Goal: Task Accomplishment & Management: Use online tool/utility

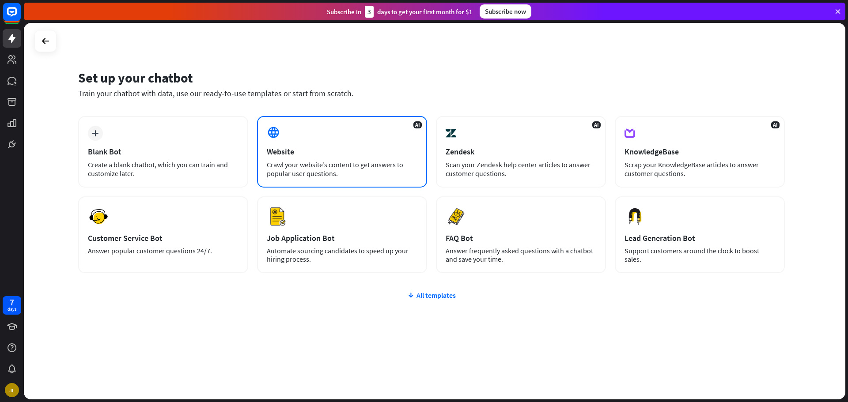
click at [349, 170] on div "Crawl your website’s content to get answers to popular user questions." at bounding box center [342, 169] width 151 height 18
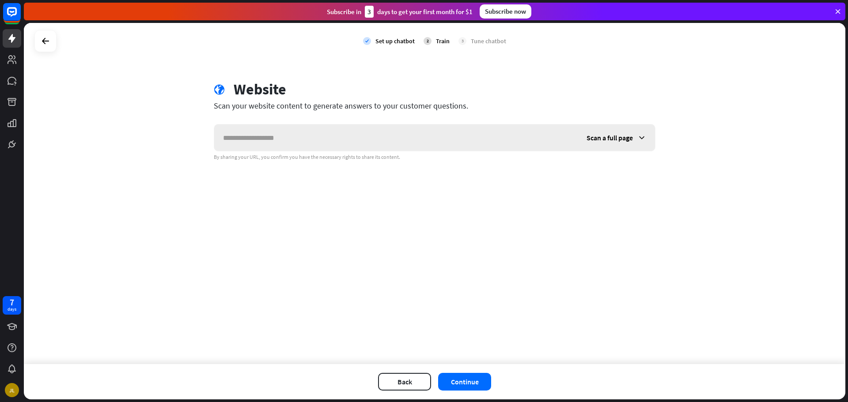
click at [364, 144] on input "text" at bounding box center [396, 138] width 364 height 27
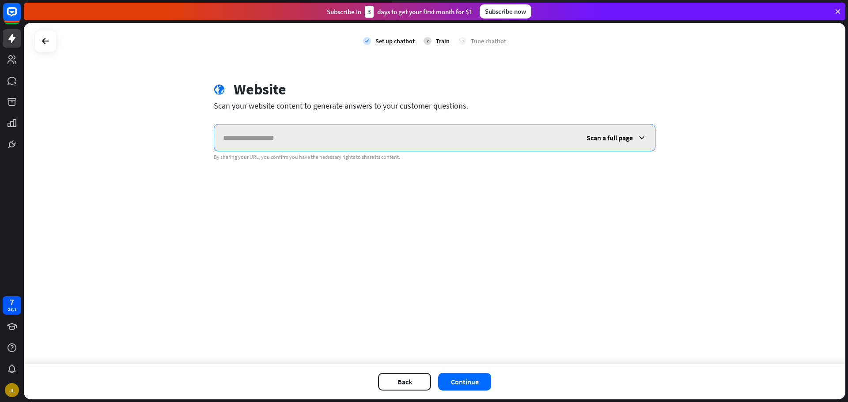
click at [342, 141] on input "text" at bounding box center [396, 138] width 364 height 27
paste input "**********"
type input "**********"
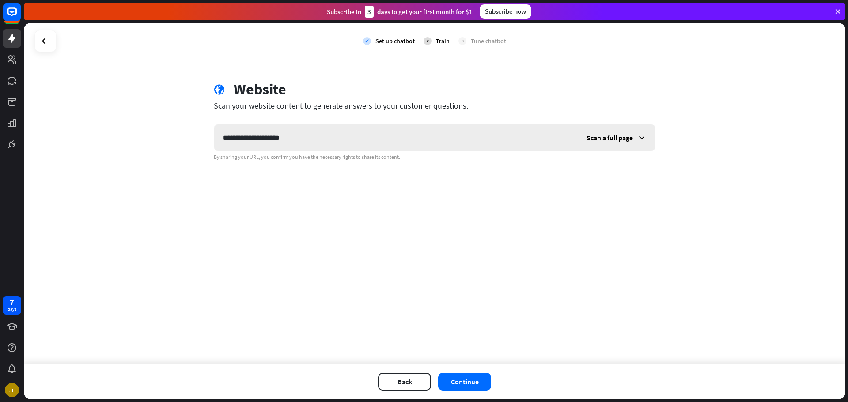
click at [617, 139] on span "Scan a full page" at bounding box center [610, 137] width 46 height 9
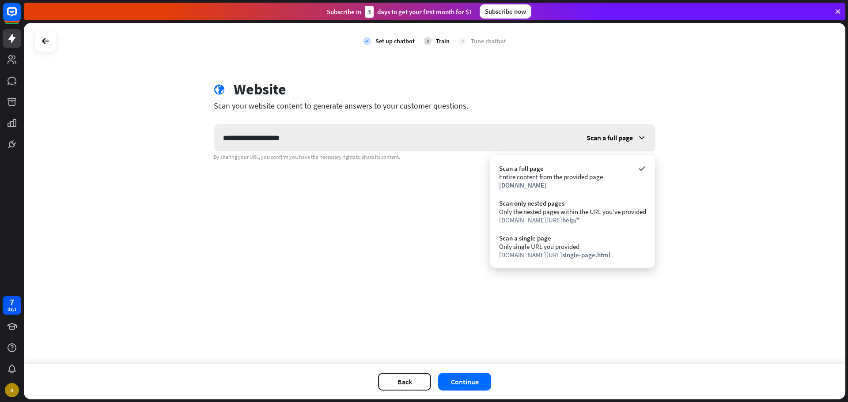
click at [617, 135] on span "Scan a full page" at bounding box center [610, 137] width 46 height 9
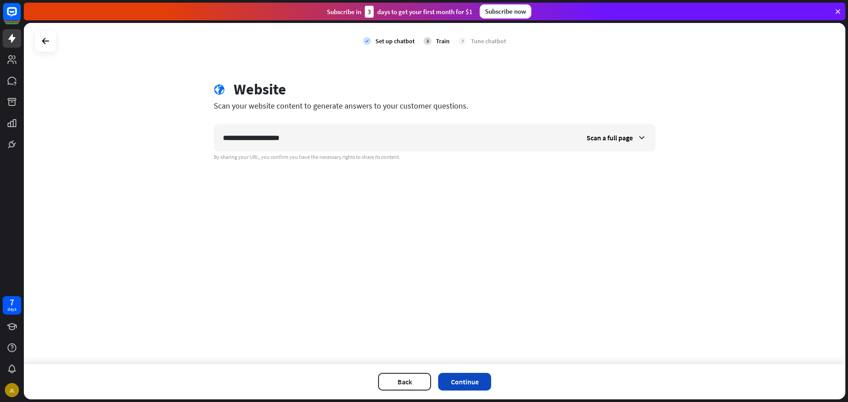
click at [468, 383] on button "Continue" at bounding box center [464, 382] width 53 height 18
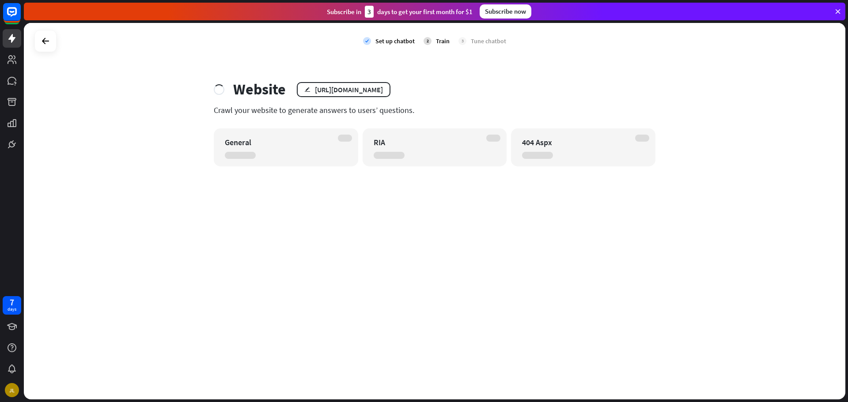
click at [581, 161] on div "404 Aspx" at bounding box center [583, 148] width 144 height 38
click at [431, 176] on div "check Set up chatbot 2 Train 3 Tune chatbot Website edit [URL][DOMAIN_NAME] Cra…" at bounding box center [435, 211] width 822 height 377
click at [535, 140] on div "404 Aspx" at bounding box center [575, 142] width 107 height 10
click at [10, 391] on div "JL" at bounding box center [12, 390] width 14 height 14
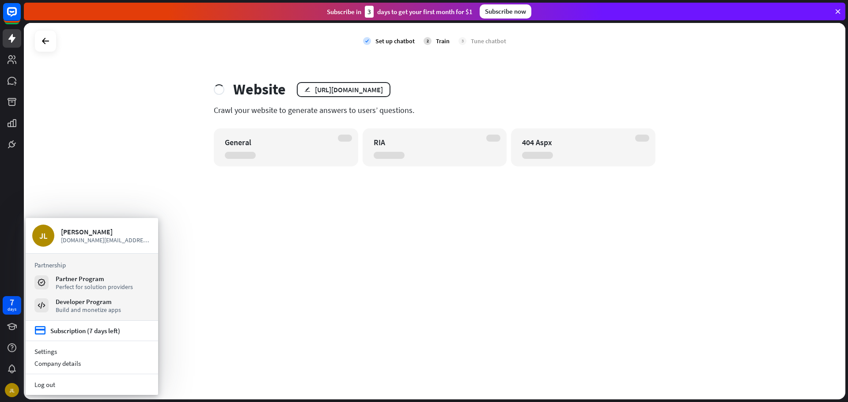
click at [136, 194] on div "check Set up chatbot 2 Train 3 Tune chatbot Website edit [URL][DOMAIN_NAME] Cra…" at bounding box center [435, 211] width 822 height 377
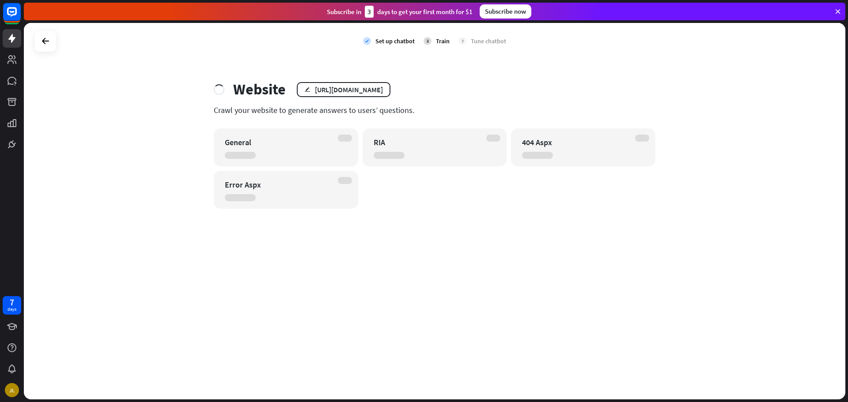
click at [636, 141] on div "404 Aspx" at bounding box center [583, 148] width 144 height 38
click at [362, 86] on div "[URL][DOMAIN_NAME]" at bounding box center [349, 89] width 68 height 9
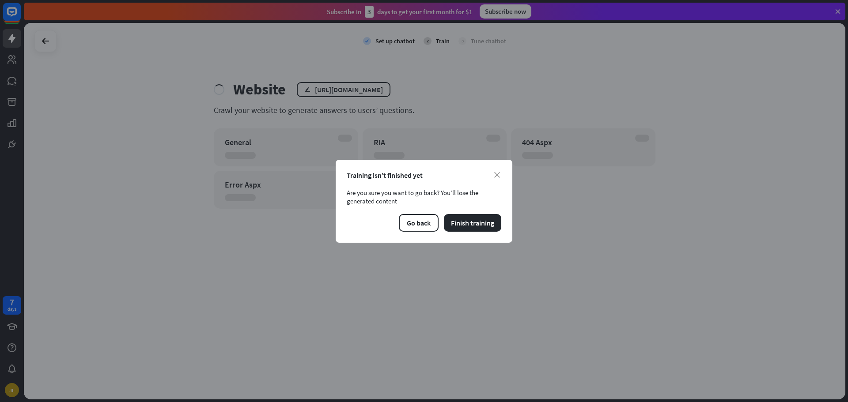
click at [497, 170] on div "close Training isn’t finished yet Are you sure you want to go back? You’ll lose…" at bounding box center [424, 201] width 177 height 83
click at [503, 178] on div "close Training isn’t finished yet Are you sure you want to go back? You’ll lose…" at bounding box center [424, 201] width 177 height 83
click at [499, 172] on icon "close" at bounding box center [497, 175] width 6 height 6
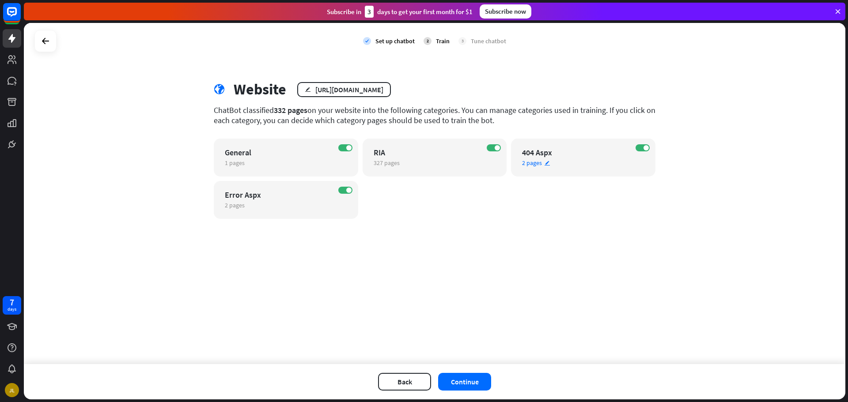
click at [569, 172] on div "ON 404 Aspx 2 pages edit" at bounding box center [583, 158] width 144 height 38
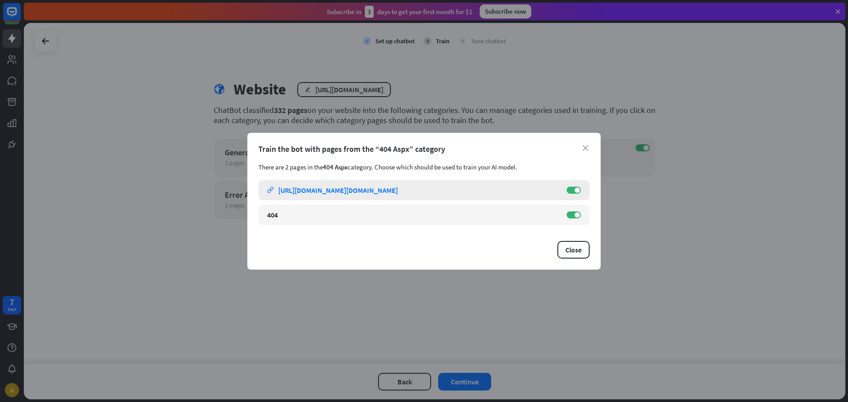
click at [318, 195] on link "link [URL][DOMAIN_NAME][DOMAIN_NAME]" at bounding box center [412, 190] width 291 height 20
click at [571, 188] on label "ON" at bounding box center [574, 190] width 14 height 7
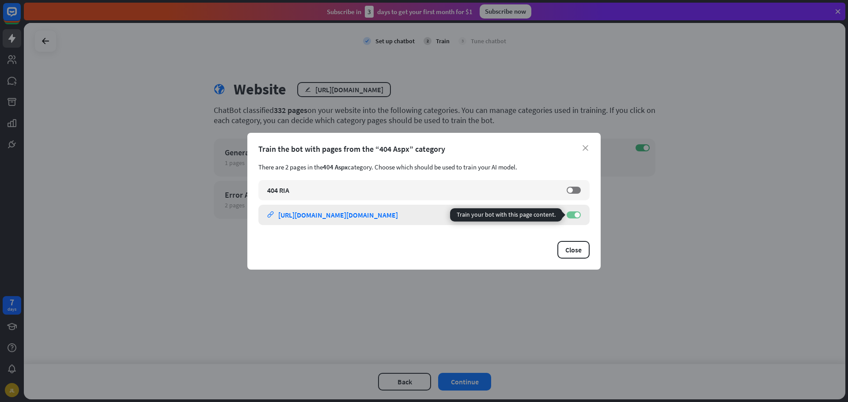
click at [574, 215] on label "ON" at bounding box center [574, 215] width 14 height 7
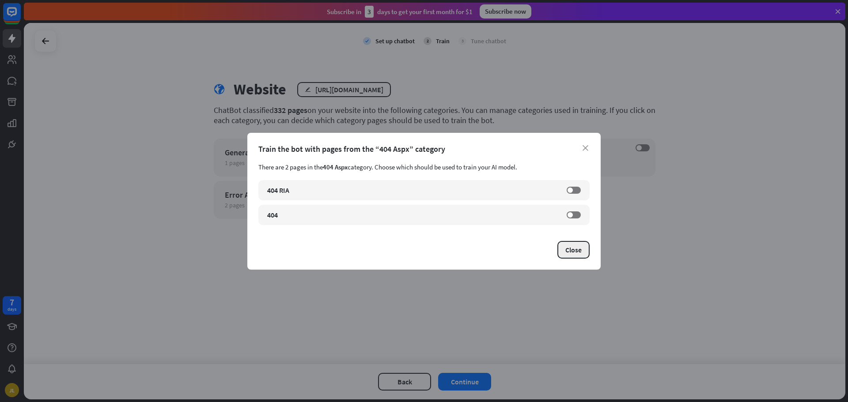
click at [578, 252] on button "Close" at bounding box center [574, 250] width 32 height 18
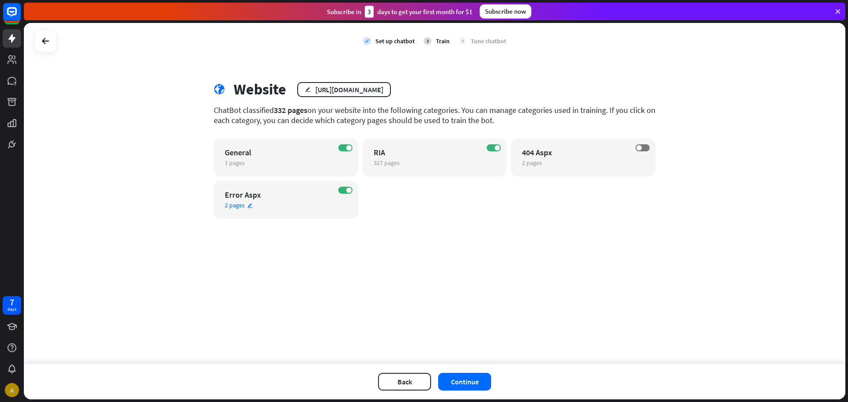
click at [292, 198] on div "Error Aspx" at bounding box center [278, 195] width 107 height 10
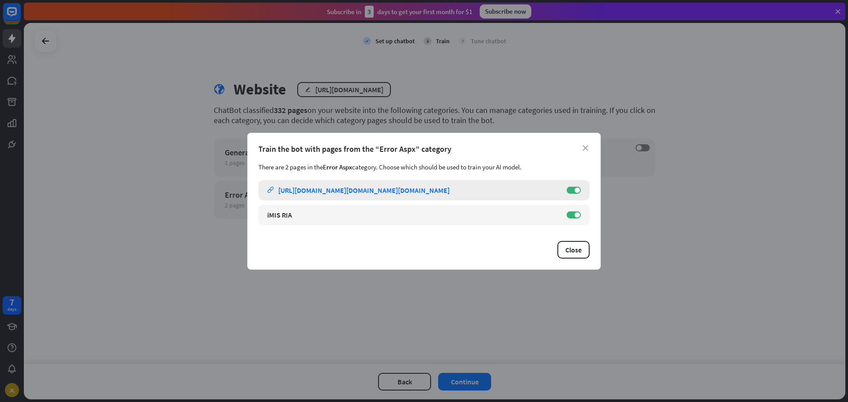
click at [572, 185] on div "iMIS link [URL][DOMAIN_NAME][DOMAIN_NAME][DOMAIN_NAME] ON" at bounding box center [423, 190] width 331 height 20
click at [575, 193] on label "ON" at bounding box center [574, 190] width 14 height 7
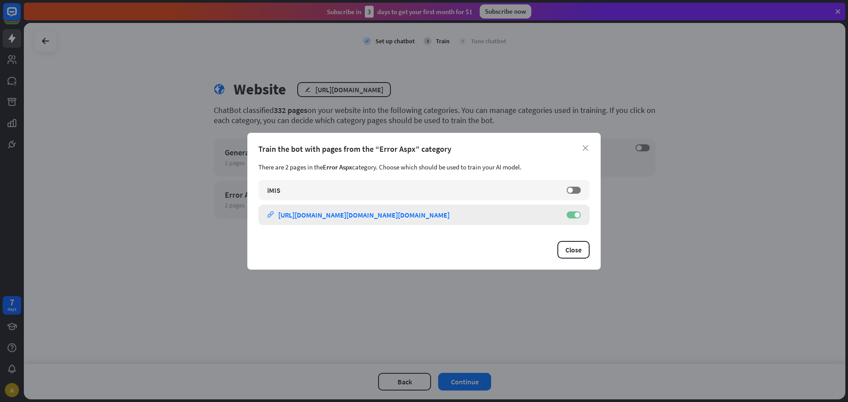
click at [576, 213] on span at bounding box center [577, 215] width 5 height 5
click at [576, 250] on button "Close" at bounding box center [574, 250] width 32 height 18
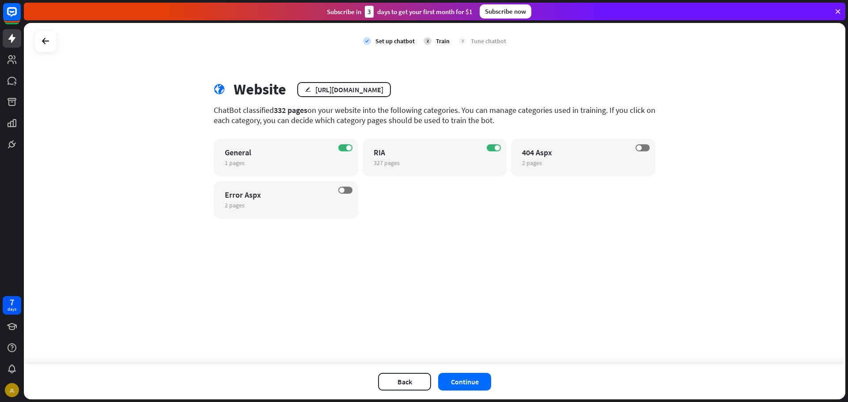
click at [594, 285] on div "check Set up chatbot 2 Train 3 Tune chatbot globe Website edit [URL][DOMAIN_NAM…" at bounding box center [435, 194] width 822 height 342
click at [430, 162] on div "327 pages edit" at bounding box center [427, 163] width 107 height 8
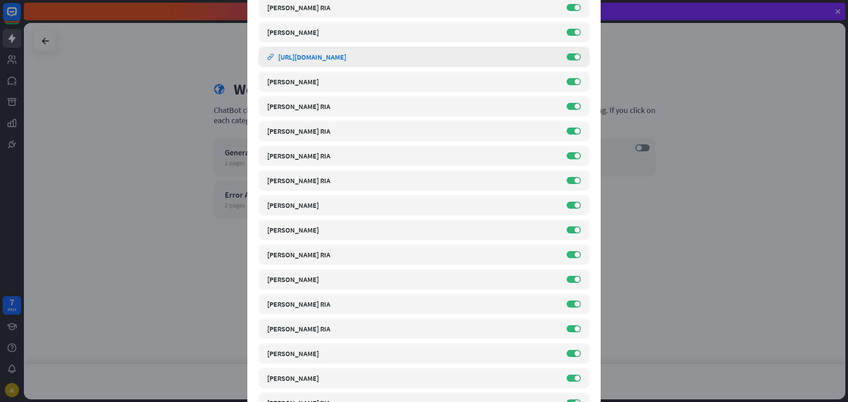
scroll to position [1767, 0]
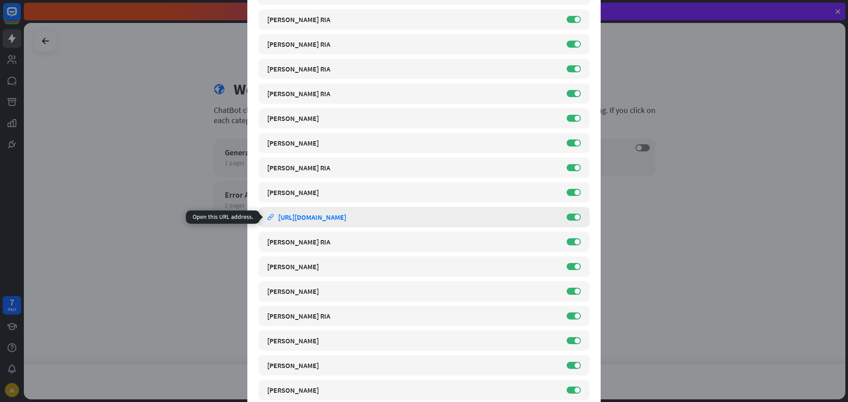
click at [346, 220] on div "[URL][DOMAIN_NAME]" at bounding box center [312, 217] width 68 height 9
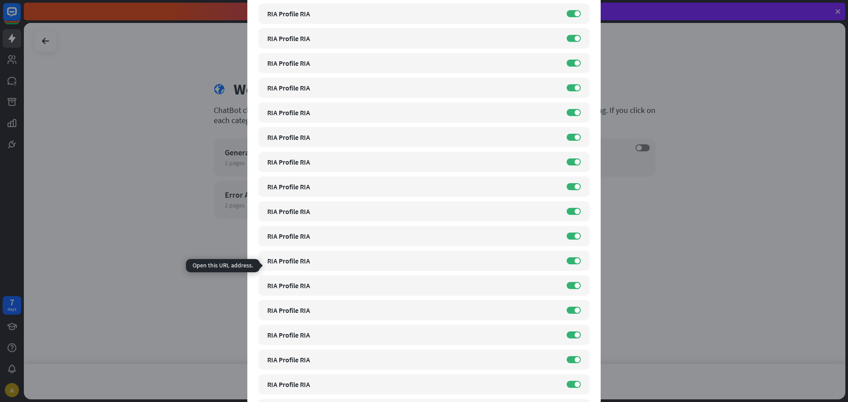
scroll to position [3181, 0]
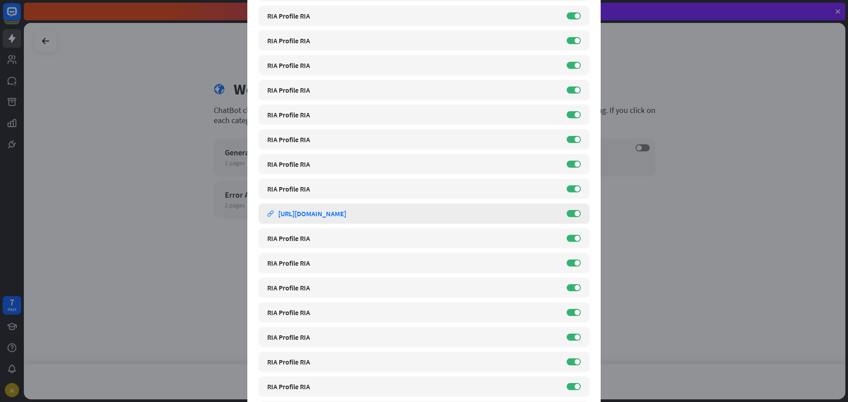
click at [346, 210] on div "[URL][DOMAIN_NAME]" at bounding box center [312, 213] width 68 height 9
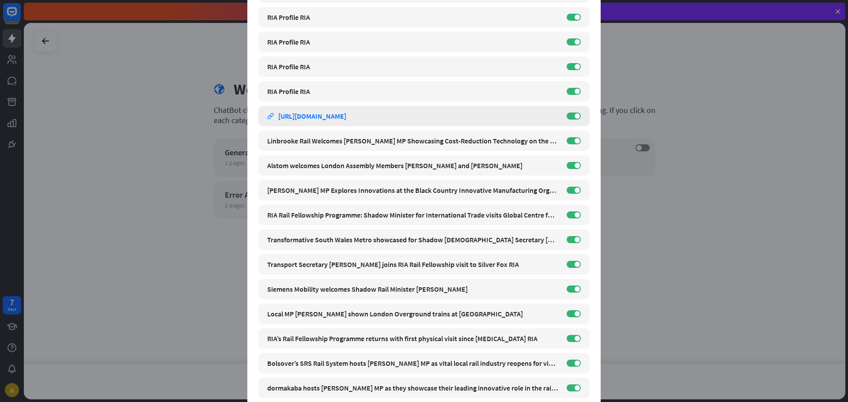
scroll to position [3976, 0]
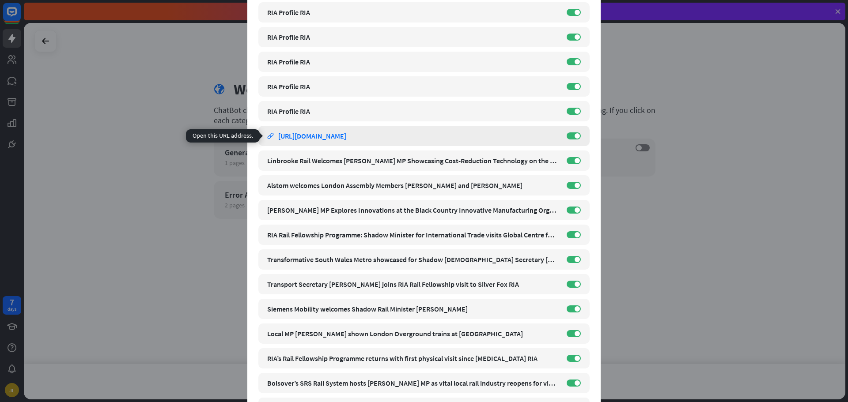
click at [299, 138] on div "[URL][DOMAIN_NAME]" at bounding box center [312, 136] width 68 height 9
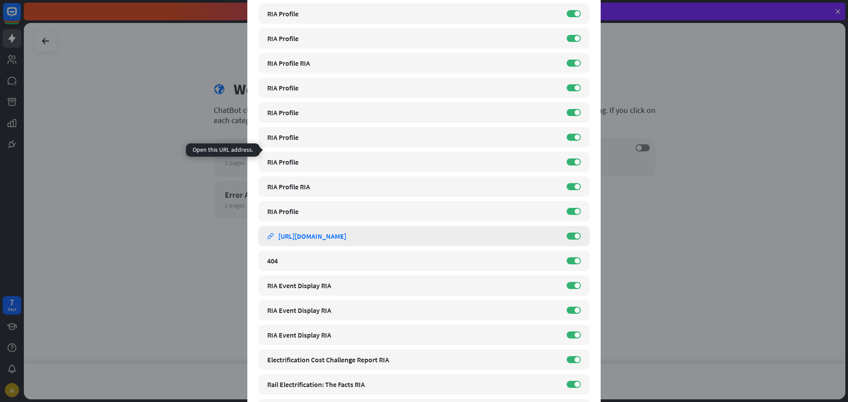
scroll to position [7798, 0]
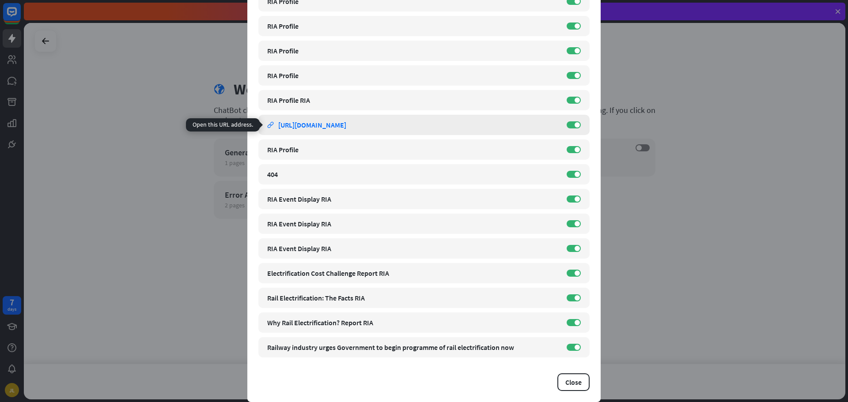
click at [299, 120] on link "link [URL][DOMAIN_NAME]" at bounding box center [412, 125] width 291 height 20
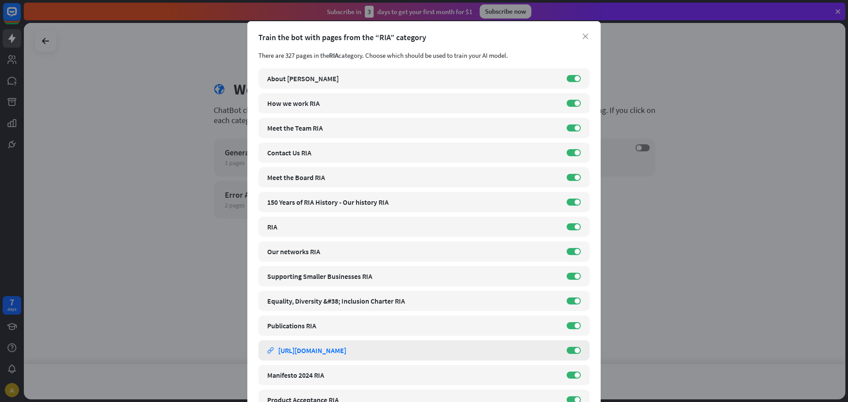
scroll to position [0, 0]
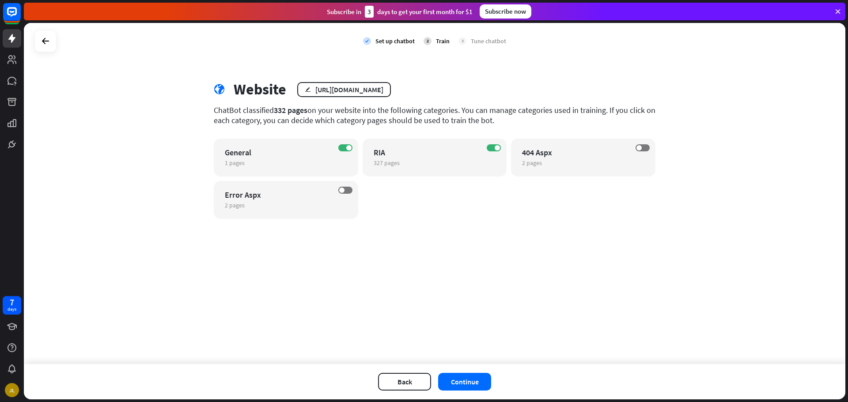
click at [642, 300] on div "close Train the bot with pages from the “RIA” category There are 327 pages in t…" at bounding box center [424, 201] width 848 height 402
click at [319, 167] on div "1 pages edit" at bounding box center [278, 163] width 107 height 8
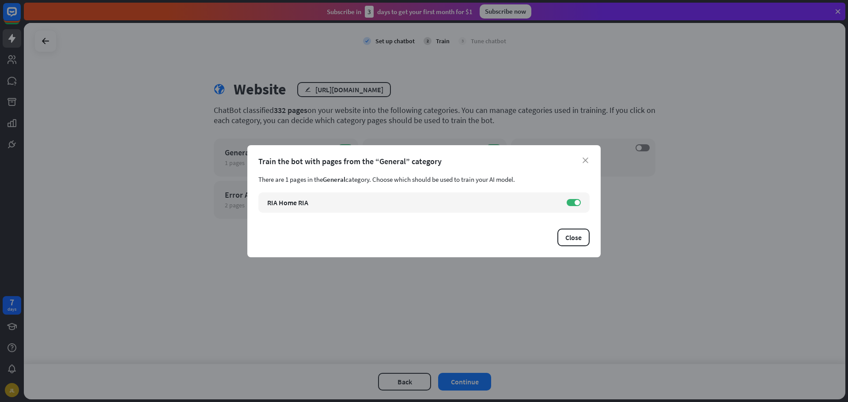
click at [481, 290] on div "close Train the bot with pages from the “General” category There are 1 pages in…" at bounding box center [424, 201] width 848 height 402
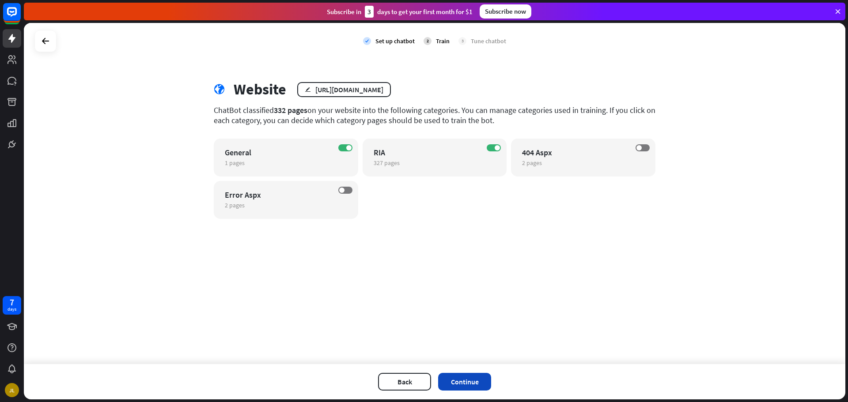
click at [463, 380] on button "Continue" at bounding box center [464, 382] width 53 height 18
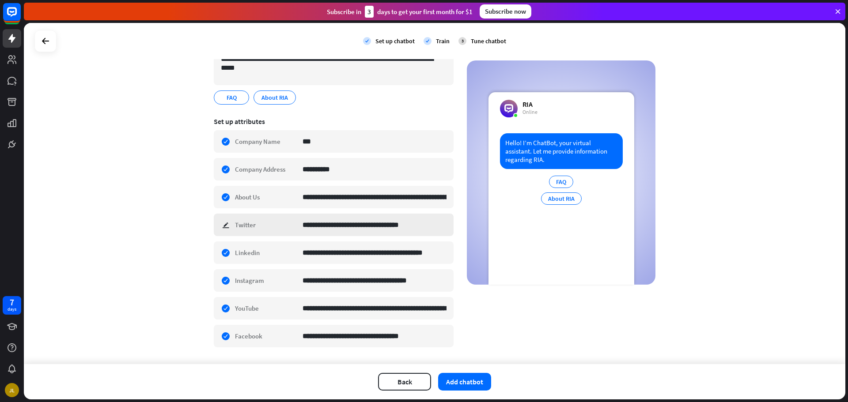
scroll to position [68, 0]
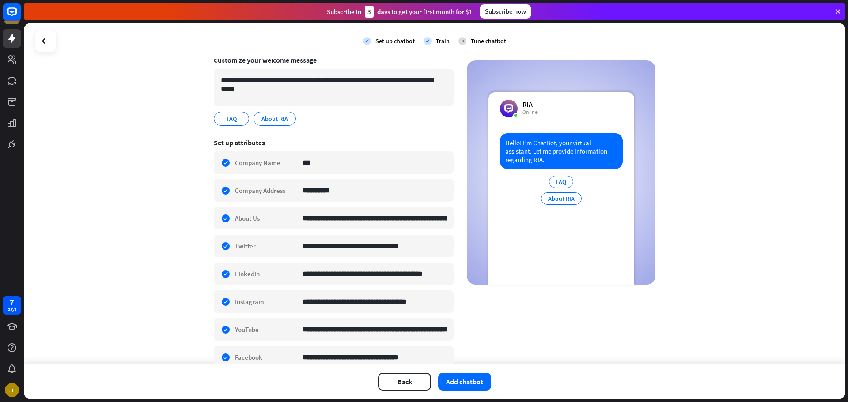
click at [325, 129] on section "**********" at bounding box center [334, 90] width 240 height 83
type input "*"
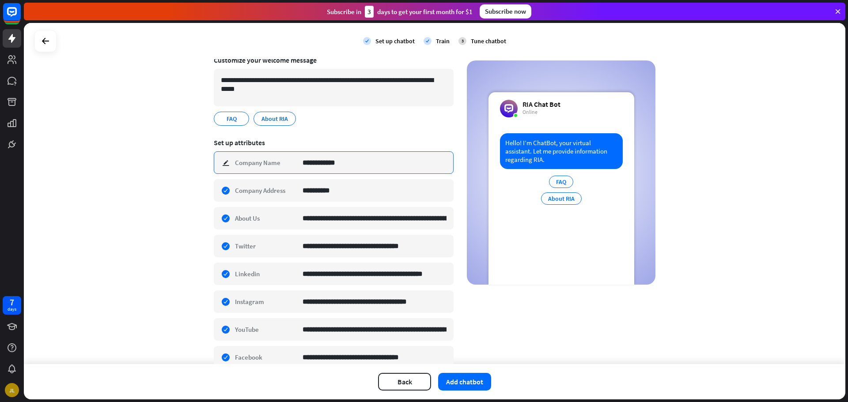
drag, startPoint x: 347, startPoint y: 164, endPoint x: 321, endPoint y: 179, distance: 29.5
click at [312, 164] on input "**********" at bounding box center [375, 163] width 144 height 22
type input "**********"
click at [327, 192] on input "**********" at bounding box center [375, 191] width 144 height 22
click at [338, 211] on input "**********" at bounding box center [375, 219] width 144 height 22
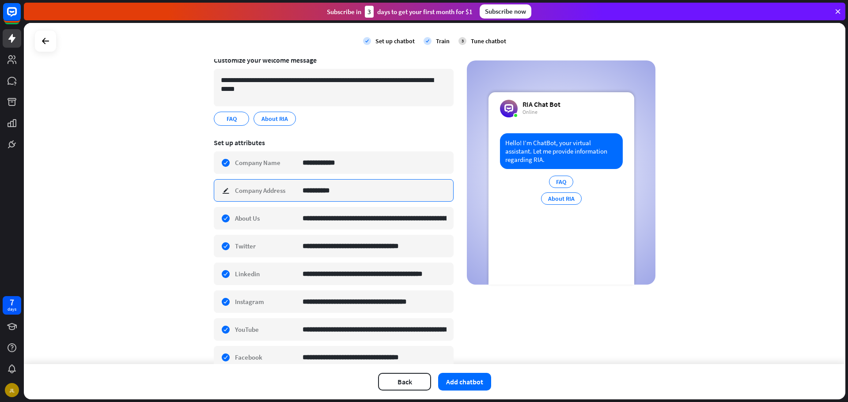
click at [318, 194] on input "**********" at bounding box center [375, 191] width 144 height 22
click at [360, 188] on input "**********" at bounding box center [375, 191] width 144 height 22
drag, startPoint x: 359, startPoint y: 190, endPoint x: 285, endPoint y: 190, distance: 73.8
click at [285, 190] on div "**********" at bounding box center [334, 190] width 240 height 23
click at [334, 193] on input "**********" at bounding box center [375, 191] width 144 height 22
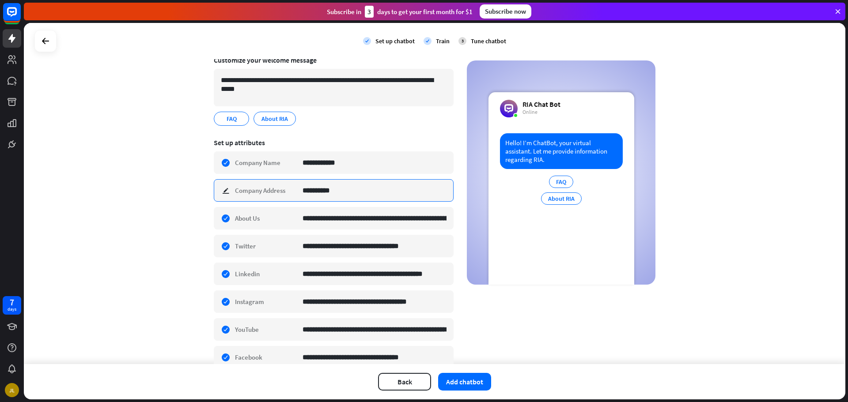
drag, startPoint x: 373, startPoint y: 191, endPoint x: 232, endPoint y: 192, distance: 141.4
click at [232, 192] on div "**********" at bounding box center [334, 190] width 240 height 23
click at [339, 193] on input "**********" at bounding box center [375, 191] width 144 height 22
click at [340, 217] on input "**********" at bounding box center [375, 219] width 144 height 22
click at [322, 219] on input "**********" at bounding box center [375, 219] width 144 height 22
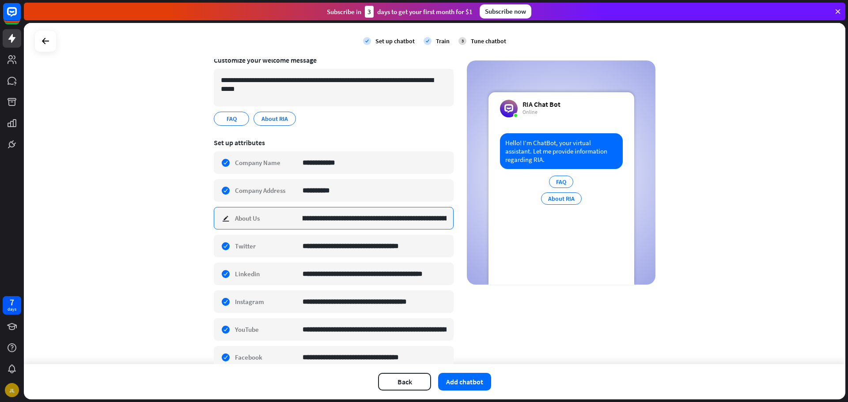
scroll to position [0, 609]
drag, startPoint x: 353, startPoint y: 218, endPoint x: 446, endPoint y: 218, distance: 92.8
click at [447, 218] on div "**********" at bounding box center [334, 218] width 240 height 23
click at [389, 216] on input "**********" at bounding box center [375, 219] width 144 height 22
drag, startPoint x: 386, startPoint y: 218, endPoint x: 341, endPoint y: 217, distance: 45.1
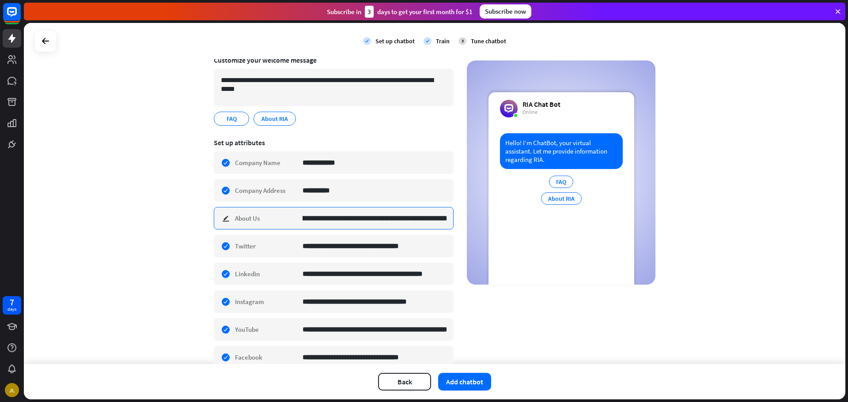
click at [291, 213] on div "**********" at bounding box center [334, 218] width 240 height 23
click at [369, 220] on input "**********" at bounding box center [375, 219] width 144 height 22
click at [372, 220] on input "**********" at bounding box center [375, 219] width 144 height 22
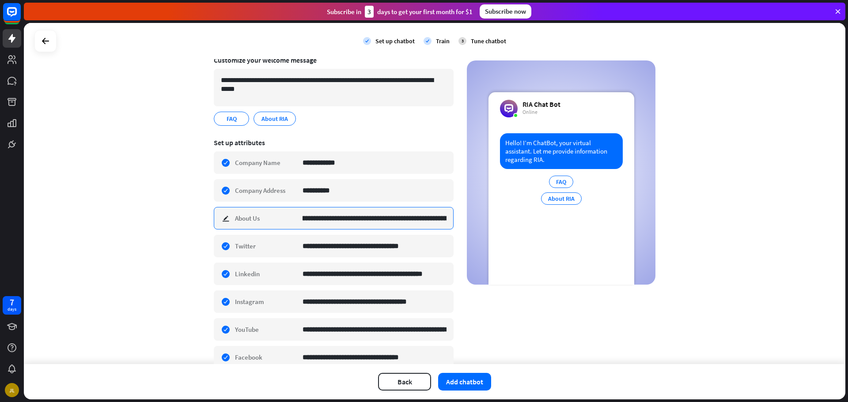
drag, startPoint x: 372, startPoint y: 220, endPoint x: 286, endPoint y: 214, distance: 86.0
click at [286, 214] on div "**********" at bounding box center [334, 218] width 240 height 23
click at [394, 220] on input "**********" at bounding box center [375, 219] width 144 height 22
drag, startPoint x: 394, startPoint y: 220, endPoint x: 283, endPoint y: 216, distance: 110.5
click at [283, 216] on div "**********" at bounding box center [334, 218] width 240 height 23
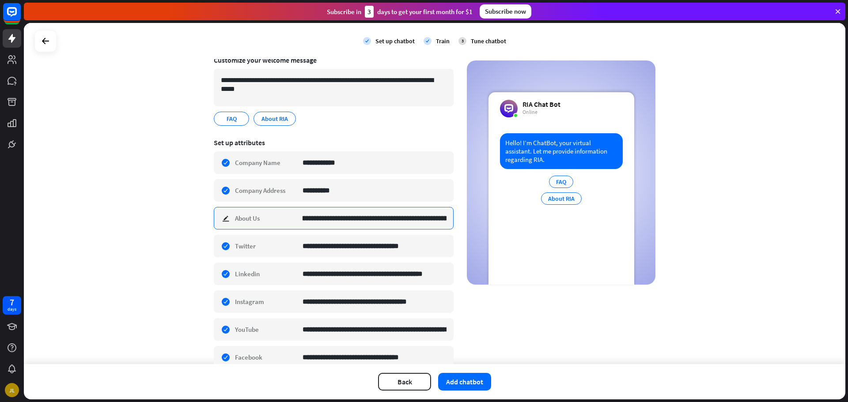
click at [336, 221] on input "**********" at bounding box center [375, 219] width 144 height 22
drag, startPoint x: 339, startPoint y: 221, endPoint x: 471, endPoint y: 220, distance: 131.7
click at [471, 220] on div "**********" at bounding box center [435, 196] width 442 height 368
click at [424, 220] on input "**********" at bounding box center [375, 219] width 144 height 22
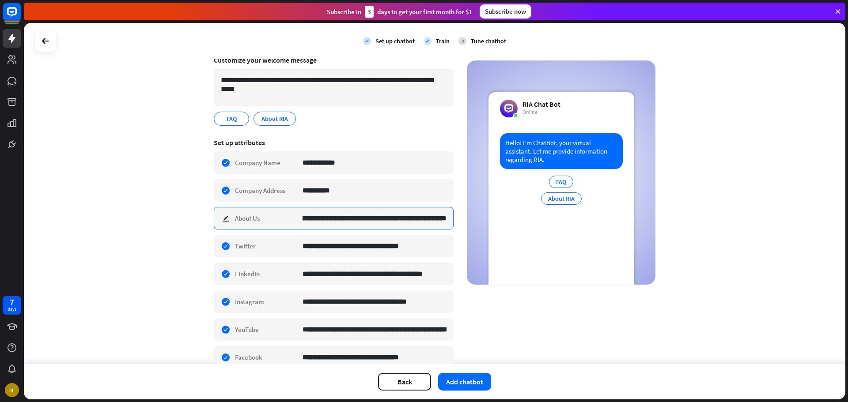
drag, startPoint x: 414, startPoint y: 220, endPoint x: 489, endPoint y: 223, distance: 75.2
click at [489, 223] on div "**********" at bounding box center [435, 196] width 442 height 368
click at [409, 219] on input "**********" at bounding box center [375, 219] width 144 height 22
drag, startPoint x: 414, startPoint y: 217, endPoint x: 0, endPoint y: 222, distance: 414.0
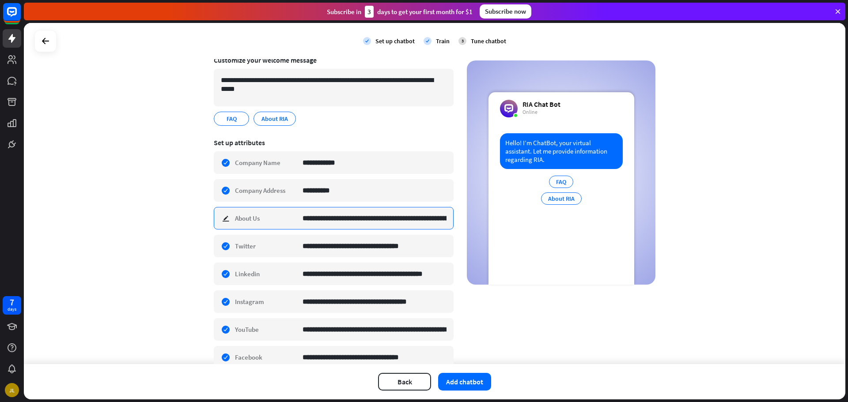
click at [0, 222] on div "**********" at bounding box center [424, 201] width 848 height 402
click at [232, 218] on div "**********" at bounding box center [334, 218] width 240 height 23
click at [223, 220] on div "**********" at bounding box center [334, 218] width 240 height 23
click at [273, 220] on div "**********" at bounding box center [334, 218] width 240 height 23
click at [322, 220] on input "**********" at bounding box center [375, 219] width 144 height 22
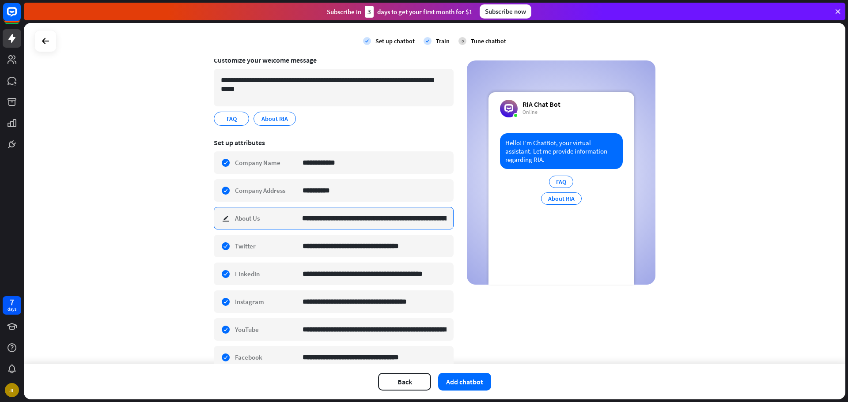
scroll to position [0, 609]
drag, startPoint x: 311, startPoint y: 217, endPoint x: 485, endPoint y: 217, distance: 174.1
click at [583, 220] on div "**********" at bounding box center [435, 196] width 442 height 368
click at [444, 216] on div "**********" at bounding box center [334, 218] width 240 height 23
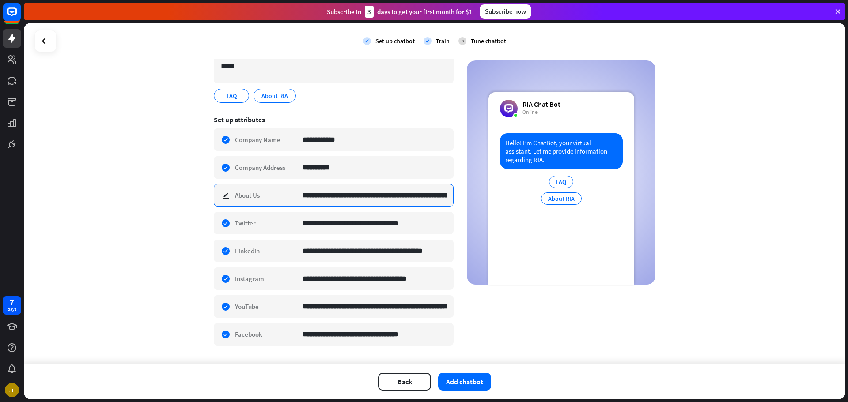
scroll to position [113, 0]
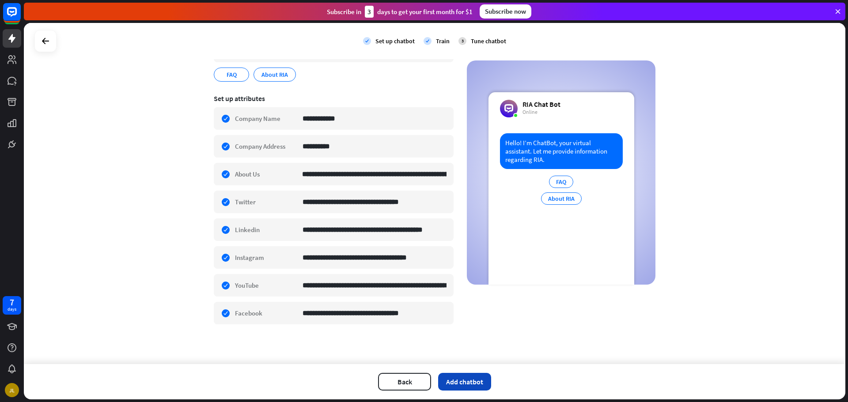
click at [464, 379] on button "Add chatbot" at bounding box center [464, 382] width 53 height 18
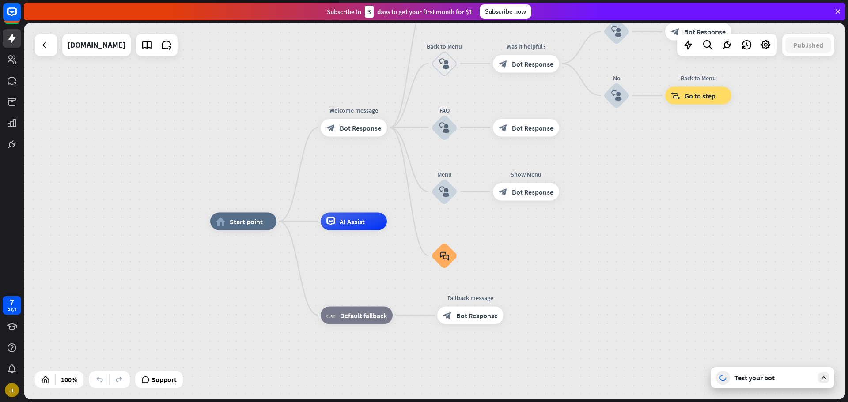
drag, startPoint x: 362, startPoint y: 256, endPoint x: 388, endPoint y: 276, distance: 33.1
click at [388, 276] on div "home_2 Start point Welcome message block_bot_response Bot Response About us blo…" at bounding box center [621, 410] width 822 height 377
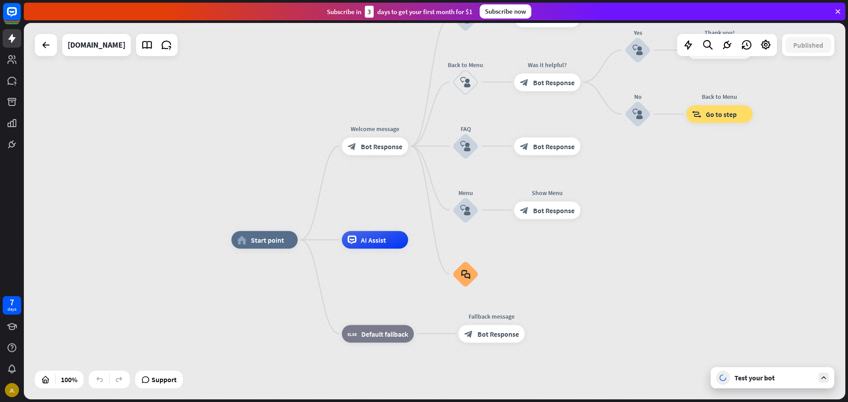
drag, startPoint x: 368, startPoint y: 185, endPoint x: 368, endPoint y: 221, distance: 36.2
click at [368, 221] on div "home_2 Start point Welcome message block_bot_response Bot Response About us blo…" at bounding box center [435, 211] width 822 height 377
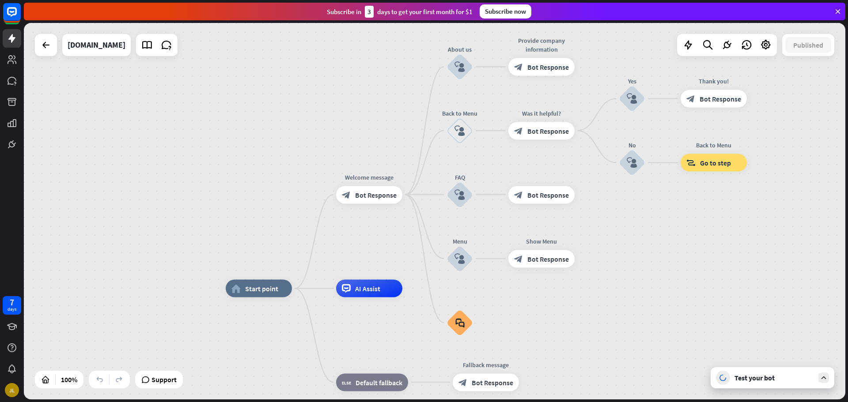
drag, startPoint x: 373, startPoint y: 108, endPoint x: 340, endPoint y: 155, distance: 57.7
click at [342, 154] on div "home_2 Start point Welcome message block_bot_response Bot Response About us blo…" at bounding box center [435, 211] width 822 height 377
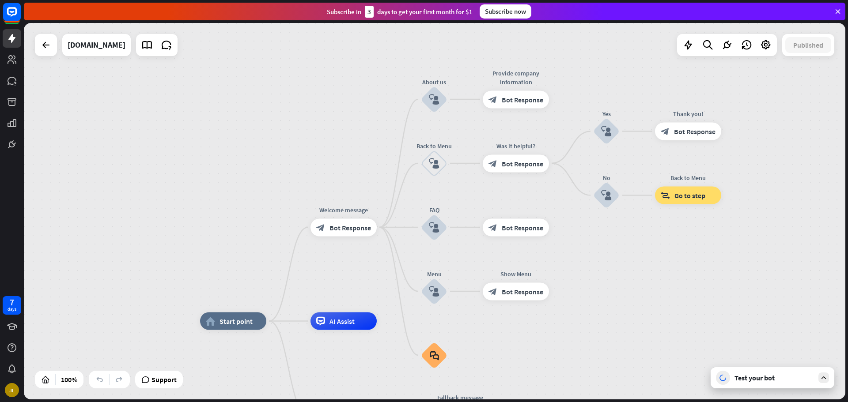
drag, startPoint x: 488, startPoint y: 194, endPoint x: 450, endPoint y: 165, distance: 47.6
click at [448, 165] on div "home_2 Start point Welcome message block_bot_response Bot Response About us blo…" at bounding box center [435, 211] width 822 height 377
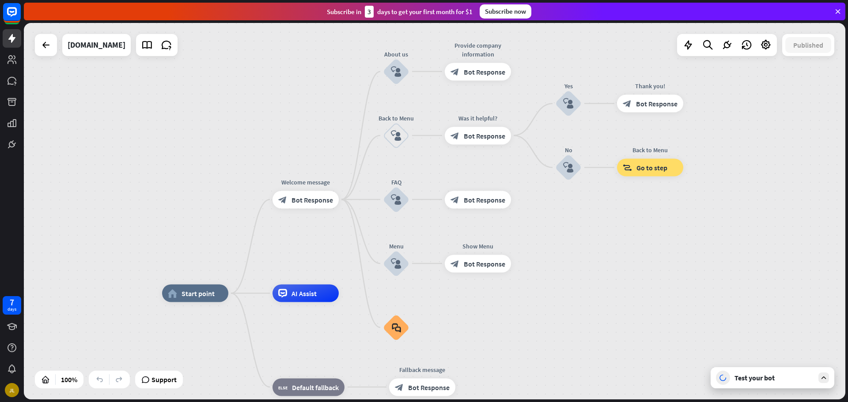
drag, startPoint x: 235, startPoint y: 167, endPoint x: 248, endPoint y: 154, distance: 18.8
click at [248, 154] on div "home_2 Start point Welcome message block_bot_response Bot Response About us blo…" at bounding box center [435, 211] width 822 height 377
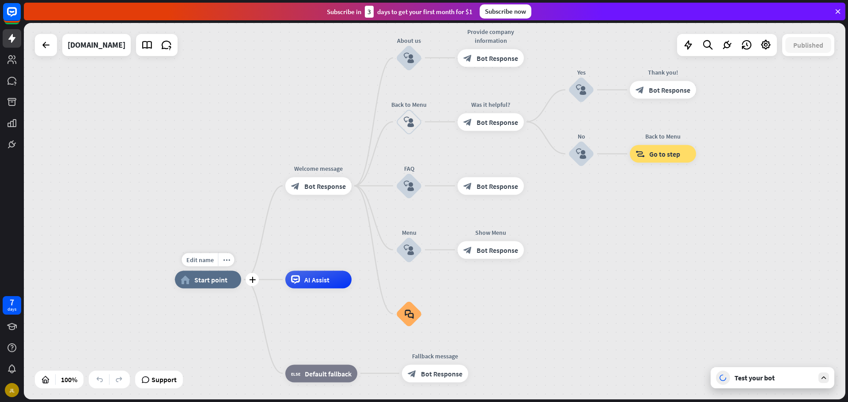
click at [217, 285] on div "home_2 Start point" at bounding box center [208, 280] width 66 height 18
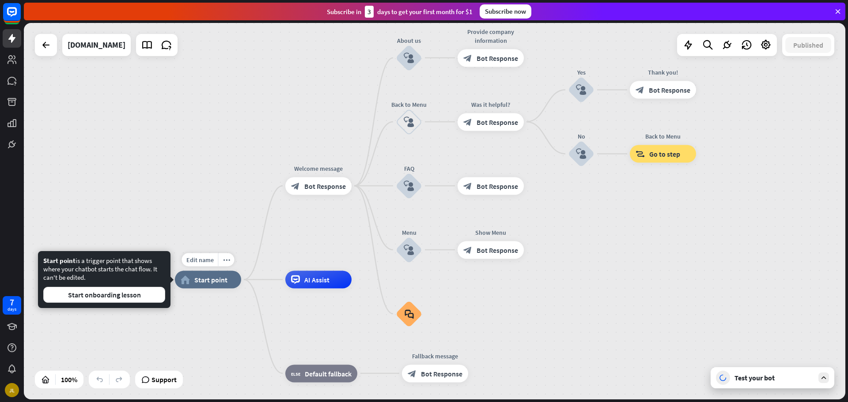
click at [208, 201] on div "Edit name more_horiz home_2 Start point Welcome message block_bot_response Bot …" at bounding box center [435, 211] width 822 height 377
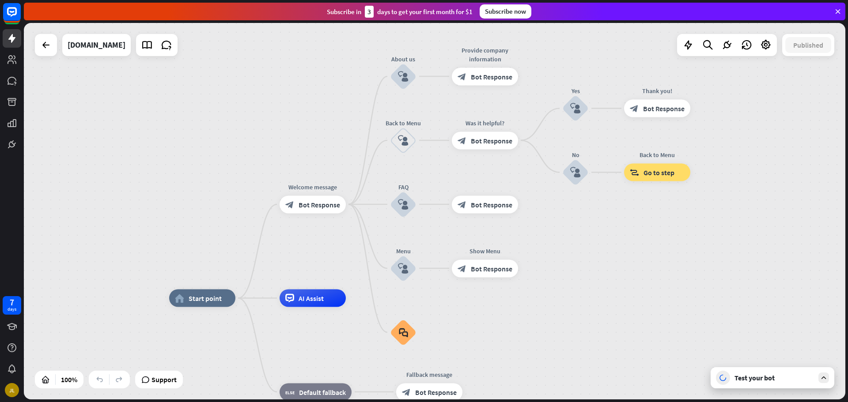
drag, startPoint x: 210, startPoint y: 203, endPoint x: 207, endPoint y: 235, distance: 32.0
click at [194, 238] on div "home_2 Start point Welcome message block_bot_response Bot Response About us blo…" at bounding box center [435, 211] width 822 height 377
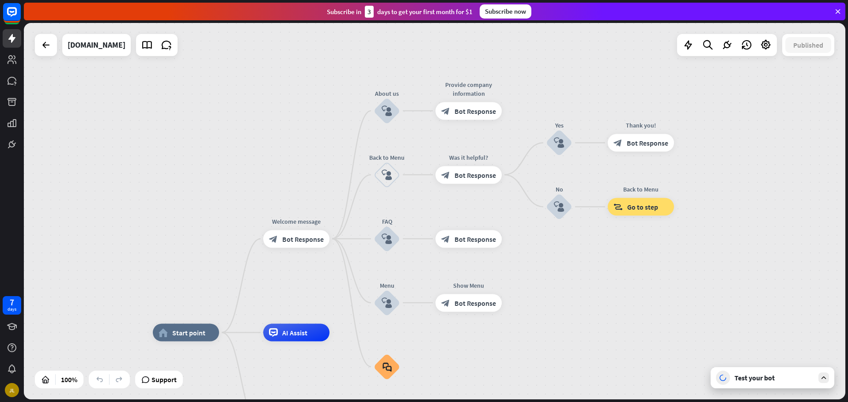
drag, startPoint x: 535, startPoint y: 110, endPoint x: 519, endPoint y: 125, distance: 22.8
click at [519, 125] on div "home_2 Start point Welcome message block_bot_response Bot Response About us blo…" at bounding box center [435, 211] width 822 height 377
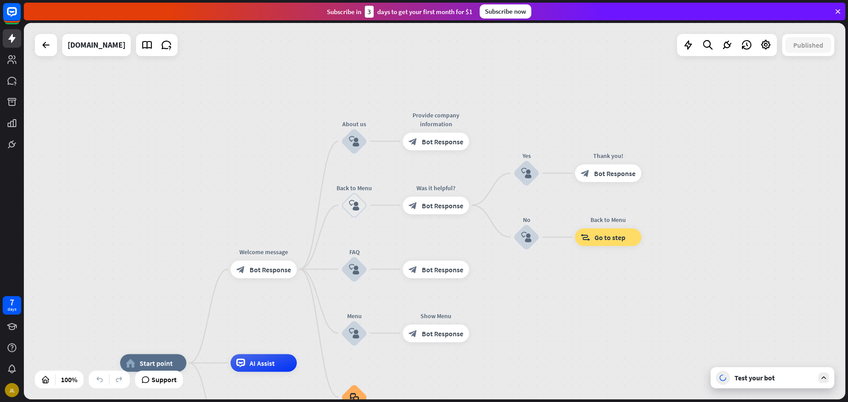
drag, startPoint x: 690, startPoint y: 114, endPoint x: 685, endPoint y: 90, distance: 24.8
click at [685, 90] on div "home_2 Start point Welcome message block_bot_response Bot Response About us blo…" at bounding box center [435, 211] width 822 height 377
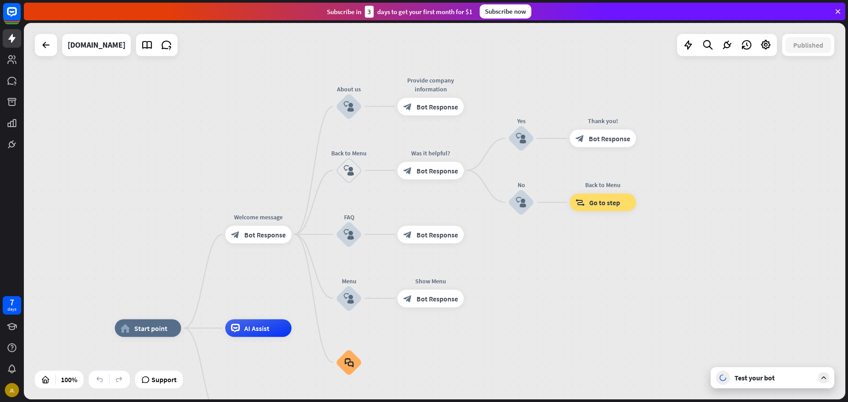
click at [764, 383] on div "Test your bot" at bounding box center [773, 378] width 124 height 21
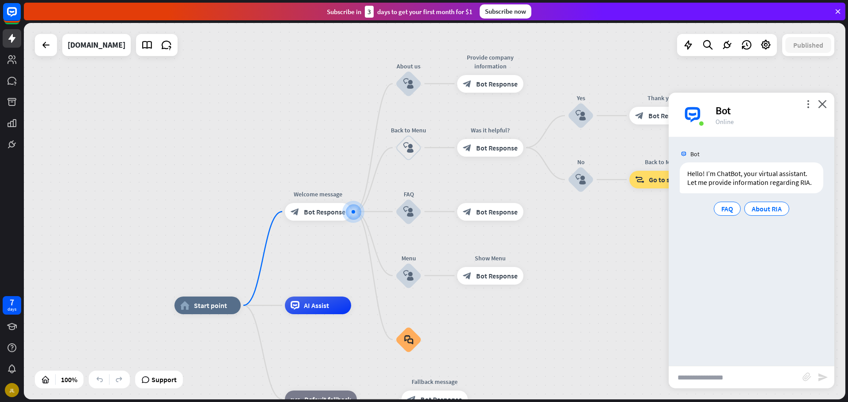
click at [325, 267] on div "home_2 Start point Welcome message block_bot_response Bot Response About us blo…" at bounding box center [435, 211] width 822 height 377
click at [330, 220] on div "block_bot_response Bot Response" at bounding box center [318, 212] width 66 height 18
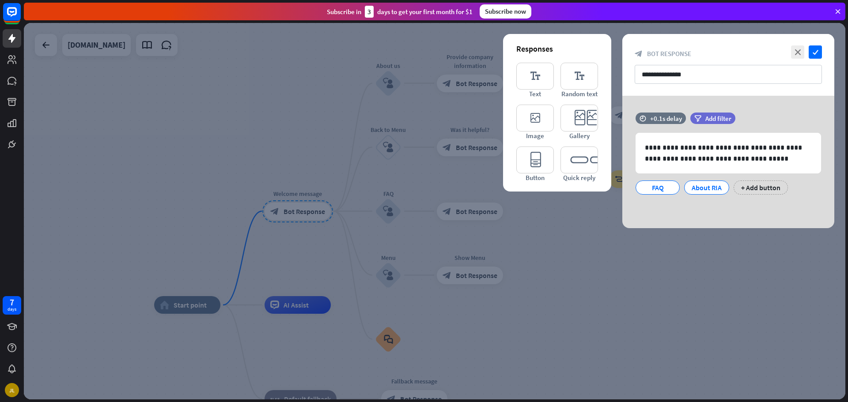
click at [313, 237] on div at bounding box center [435, 211] width 822 height 377
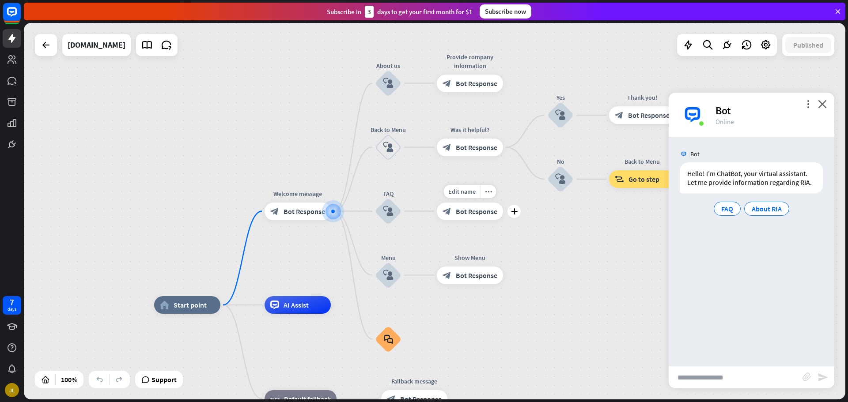
click at [468, 212] on span "Bot Response" at bounding box center [477, 211] width 42 height 9
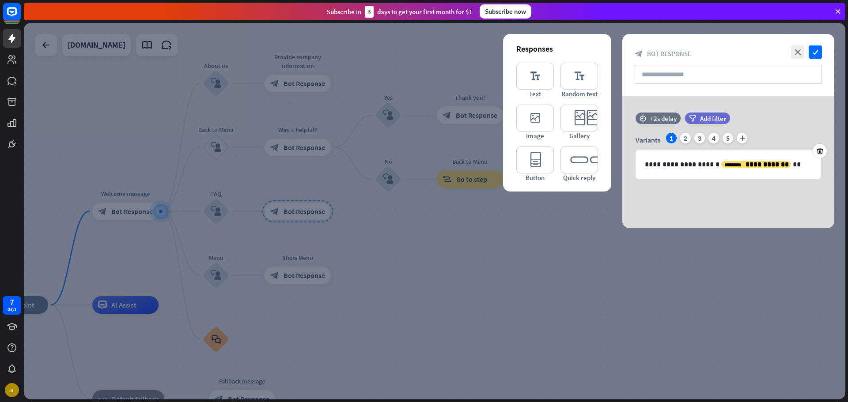
click at [450, 226] on div at bounding box center [435, 211] width 822 height 377
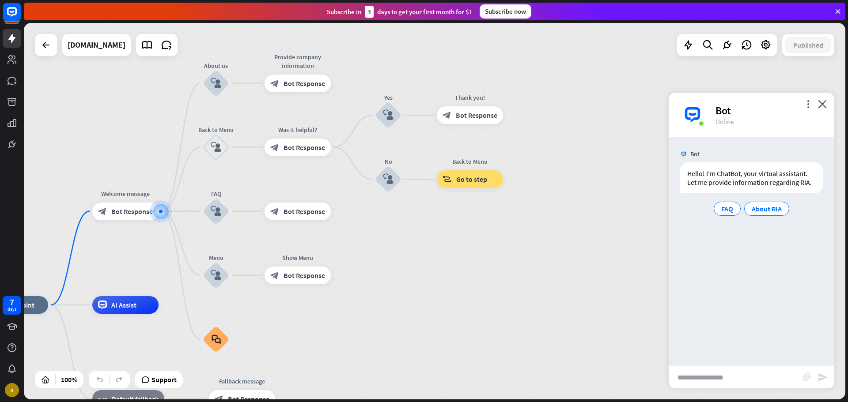
click at [706, 377] on input "text" at bounding box center [736, 378] width 134 height 22
click at [788, 209] on div "About RIA" at bounding box center [766, 209] width 45 height 14
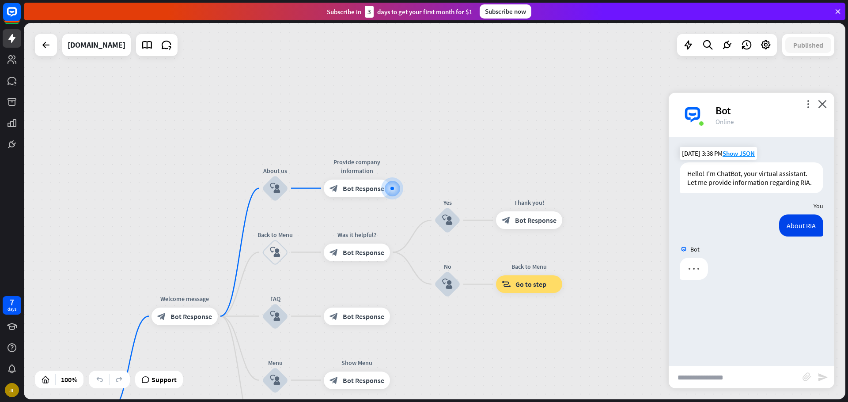
drag, startPoint x: 474, startPoint y: 351, endPoint x: 535, endPoint y: 330, distance: 65.0
click at [539, 326] on div "home_2 Start point Welcome message block_bot_response Bot Response About us blo…" at bounding box center [435, 211] width 822 height 377
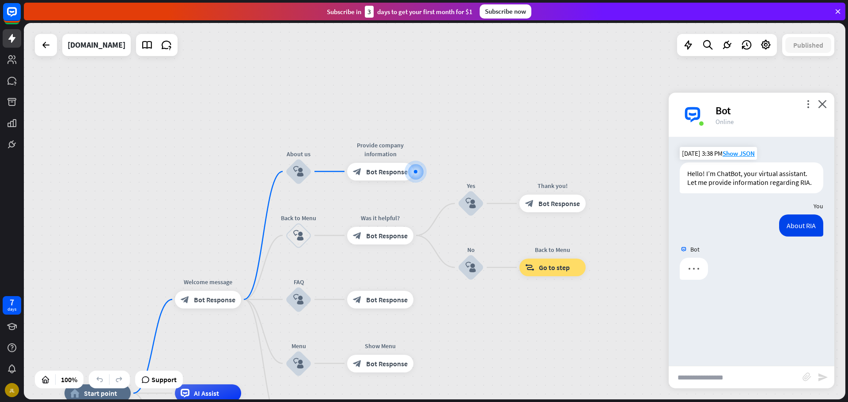
drag, startPoint x: 520, startPoint y: 347, endPoint x: 549, endPoint y: 328, distance: 34.8
click at [549, 328] on div "home_2 Start point Welcome message block_bot_response Bot Response About us blo…" at bounding box center [435, 211] width 822 height 377
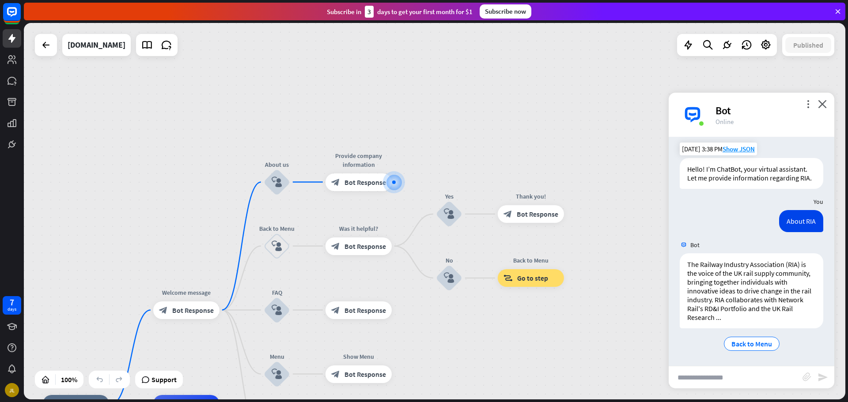
scroll to position [13, 0]
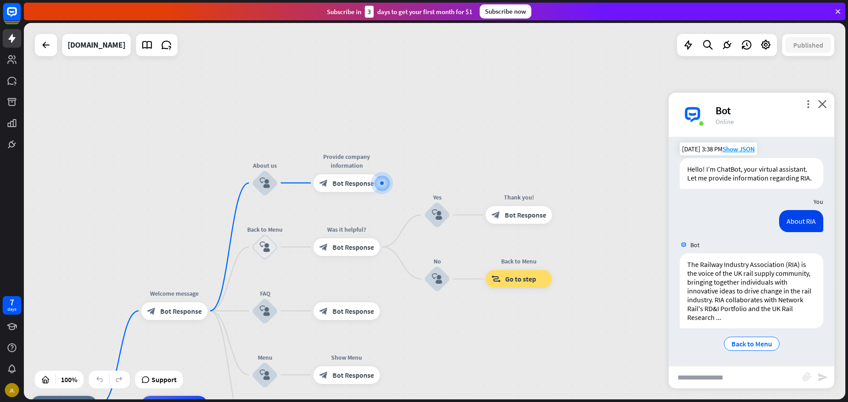
drag, startPoint x: 543, startPoint y: 333, endPoint x: 540, endPoint y: 324, distance: 9.2
click at [541, 325] on div "home_2 Start point Welcome message block_bot_response Bot Response About us blo…" at bounding box center [435, 211] width 822 height 377
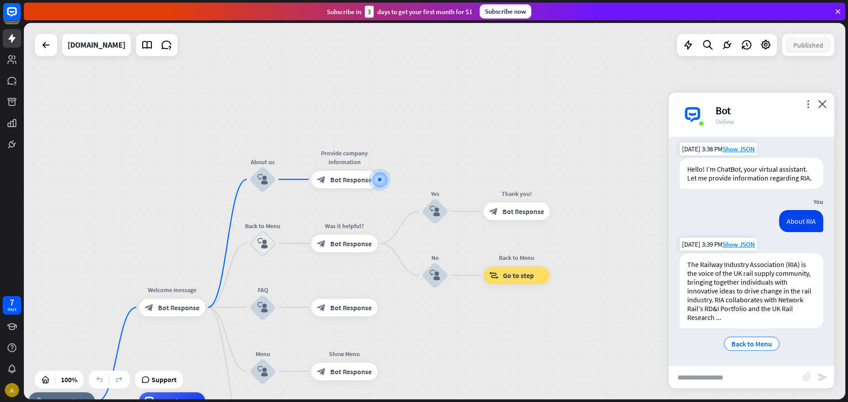
click at [749, 313] on div "The Railway Industry Association (RIA) is the voice of the UK rail supply commu…" at bounding box center [752, 291] width 144 height 75
click at [741, 248] on span "Show JSON" at bounding box center [739, 244] width 32 height 8
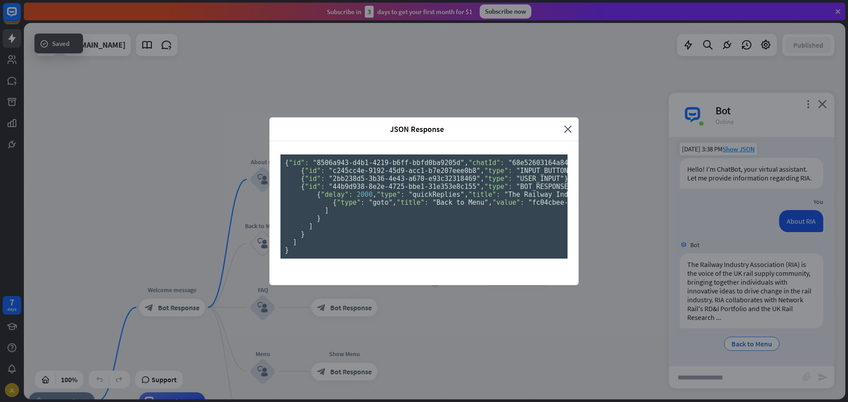
scroll to position [35, 0]
click at [619, 254] on div "JSON Response close { "id": "8506a943-d4b1-4219-b6ff-bbfd0ba9205d" , "chatId": …" at bounding box center [424, 201] width 848 height 402
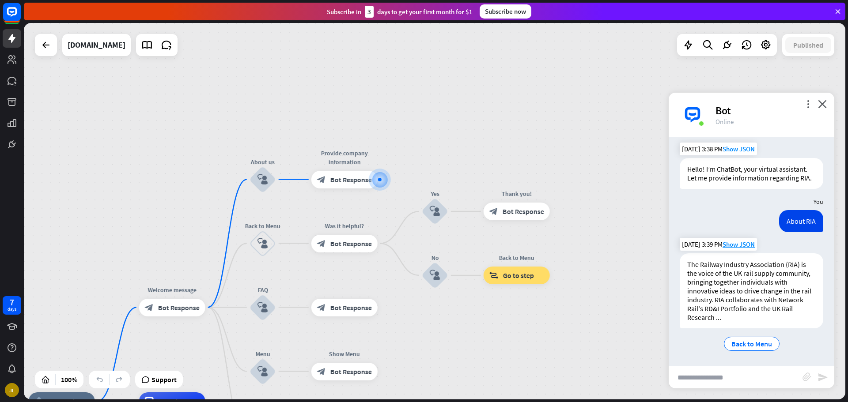
click at [744, 311] on div "The Railway Industry Association (RIA) is the voice of the UK rail supply commu…" at bounding box center [752, 291] width 144 height 75
click at [745, 316] on div "The Railway Industry Association (RIA) is the voice of the UK rail supply commu…" at bounding box center [752, 291] width 144 height 75
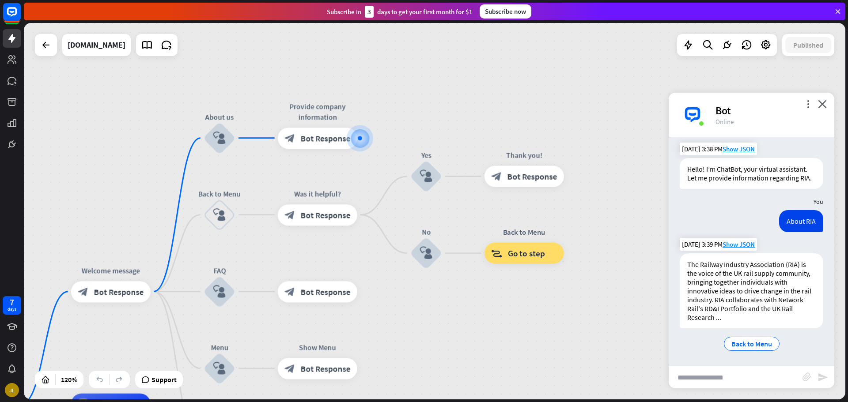
drag, startPoint x: 520, startPoint y: 314, endPoint x: 681, endPoint y: 350, distance: 165.4
click at [534, 292] on div "home_2 Start point Welcome message block_bot_response Bot Response About us blo…" at bounding box center [435, 211] width 822 height 377
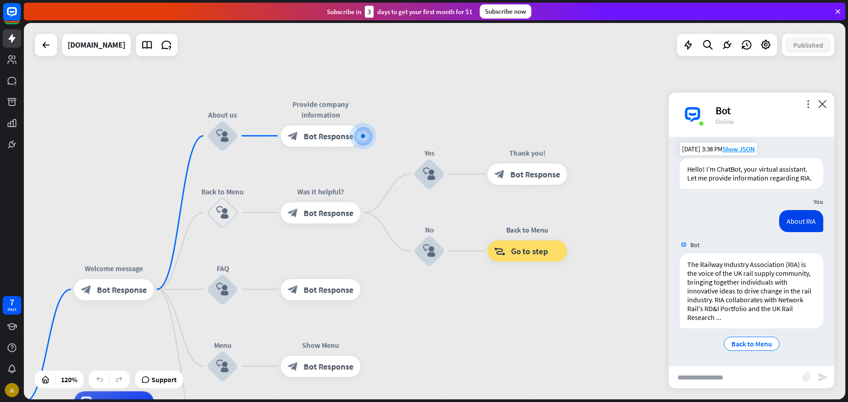
click at [759, 397] on div "home_2 Start point Welcome message block_bot_response Bot Response About us blo…" at bounding box center [435, 211] width 822 height 377
click at [757, 383] on input "text" at bounding box center [736, 378] width 134 height 22
click at [140, 42] on link at bounding box center [147, 45] width 18 height 18
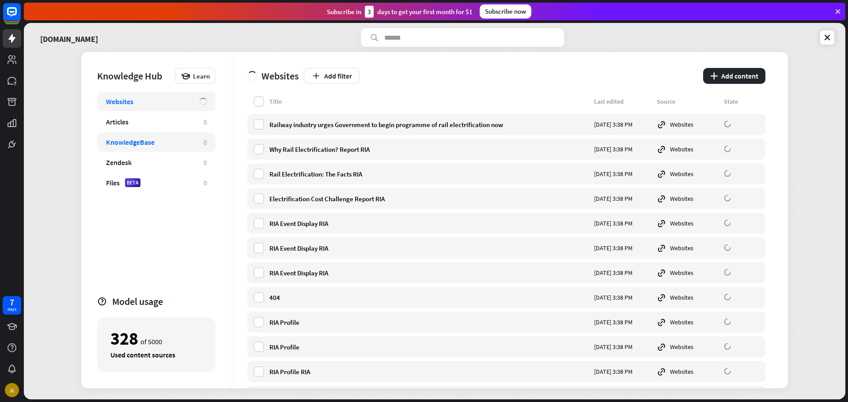
click at [178, 143] on div "KnowledgeBase" at bounding box center [150, 142] width 89 height 9
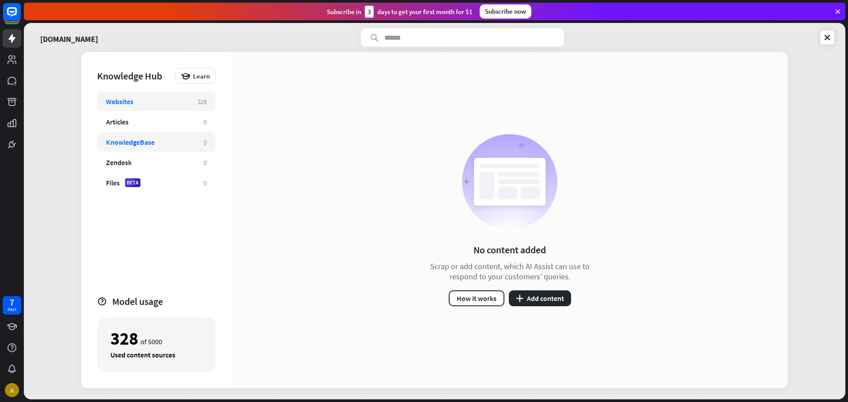
click at [173, 100] on div "Websites" at bounding box center [147, 101] width 83 height 9
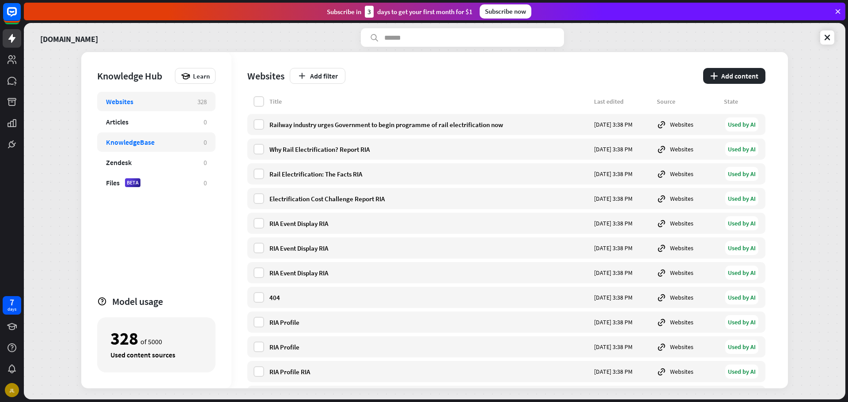
click at [172, 133] on div "KnowledgeBase 0" at bounding box center [156, 142] width 118 height 19
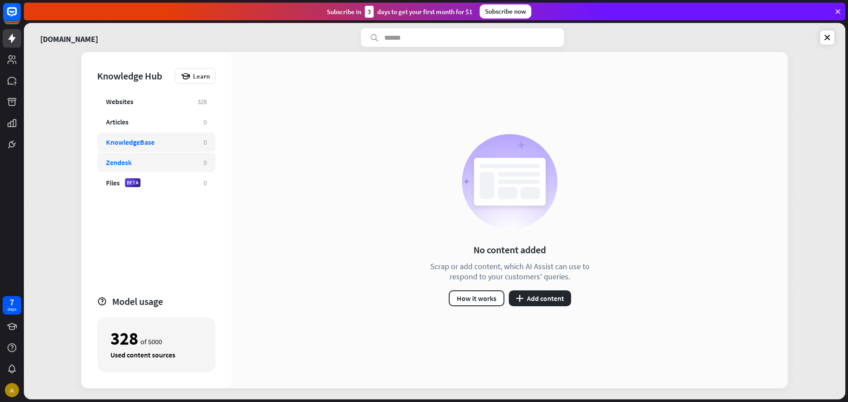
click at [159, 159] on div "Zendesk" at bounding box center [150, 162] width 89 height 9
click at [160, 130] on div "Articles 0" at bounding box center [156, 121] width 118 height 19
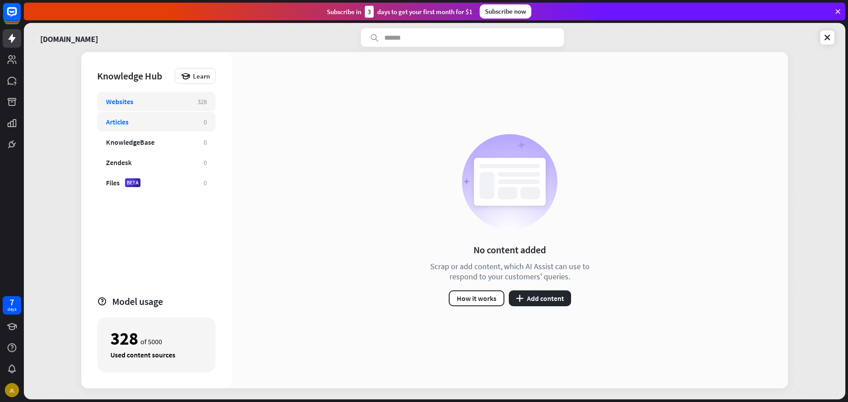
click at [164, 107] on div "Websites 328" at bounding box center [156, 101] width 118 height 19
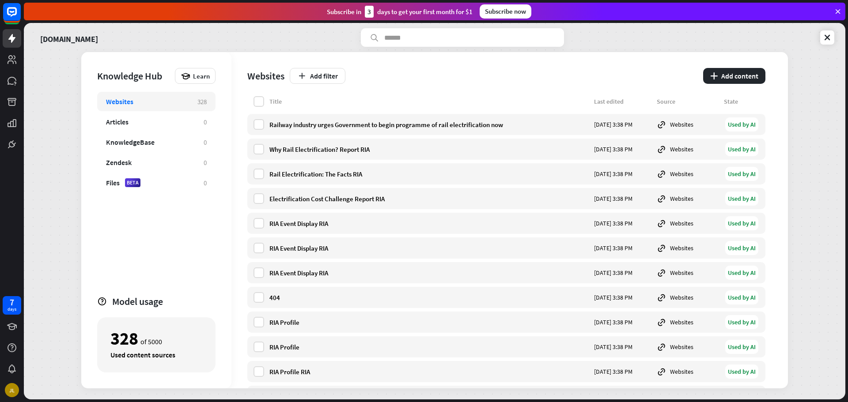
click at [168, 336] on div "328 of 5000" at bounding box center [156, 338] width 92 height 15
drag, startPoint x: 176, startPoint y: 300, endPoint x: 440, endPoint y: 117, distance: 321.0
click at [179, 297] on div "Model usage" at bounding box center [163, 302] width 103 height 12
click at [720, 37] on div "[DOMAIN_NAME]" at bounding box center [435, 37] width 800 height 19
click at [825, 39] on icon at bounding box center [827, 37] width 9 height 9
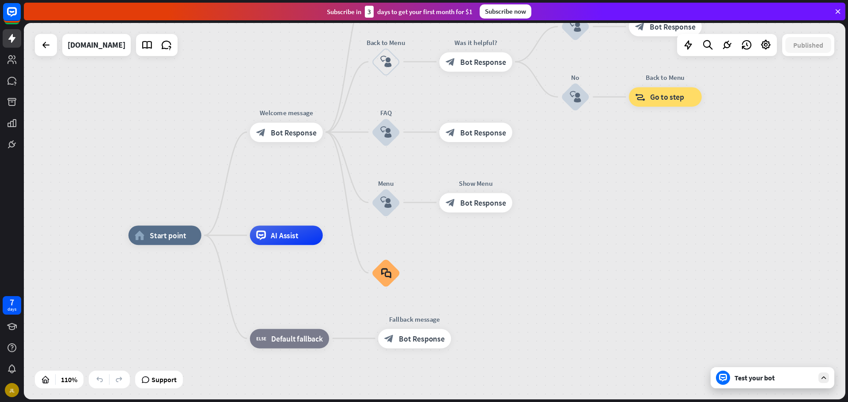
drag, startPoint x: 617, startPoint y: 282, endPoint x: 605, endPoint y: 321, distance: 40.7
click at [802, 381] on div "Test your bot" at bounding box center [775, 378] width 80 height 9
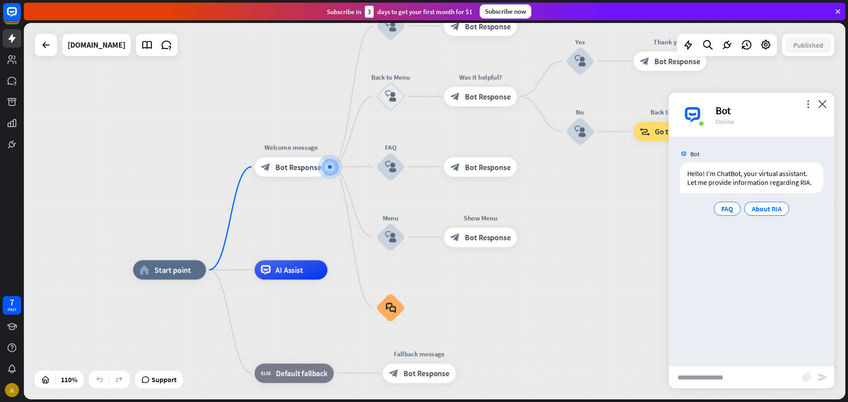
click at [771, 380] on input "text" at bounding box center [736, 378] width 134 height 22
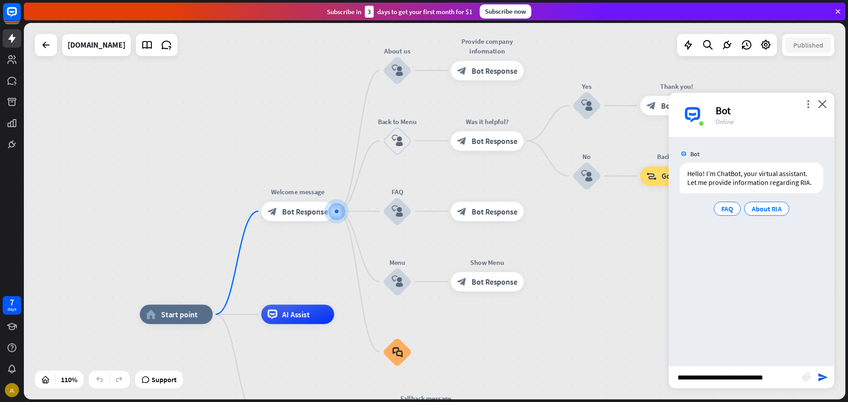
type input "**********"
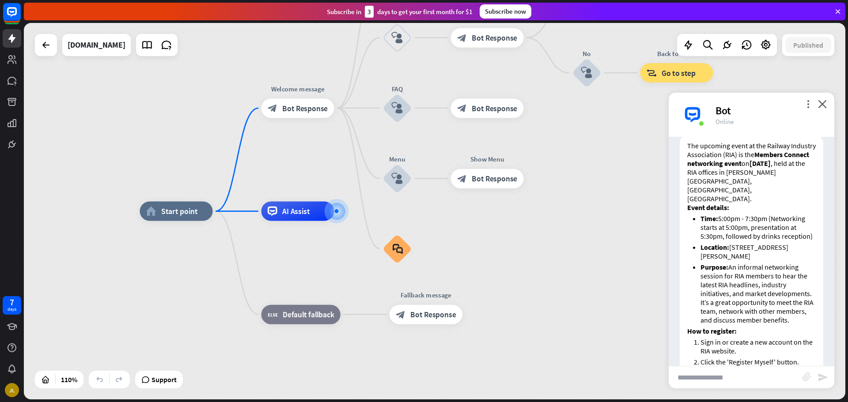
scroll to position [139, 0]
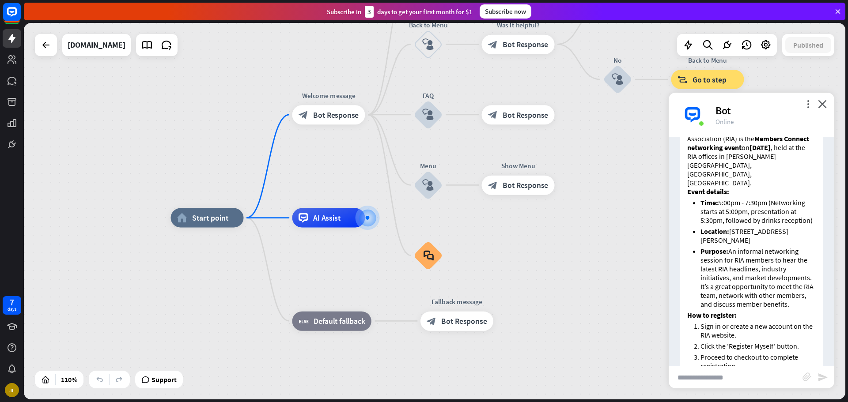
drag, startPoint x: 588, startPoint y: 283, endPoint x: 628, endPoint y: 292, distance: 41.3
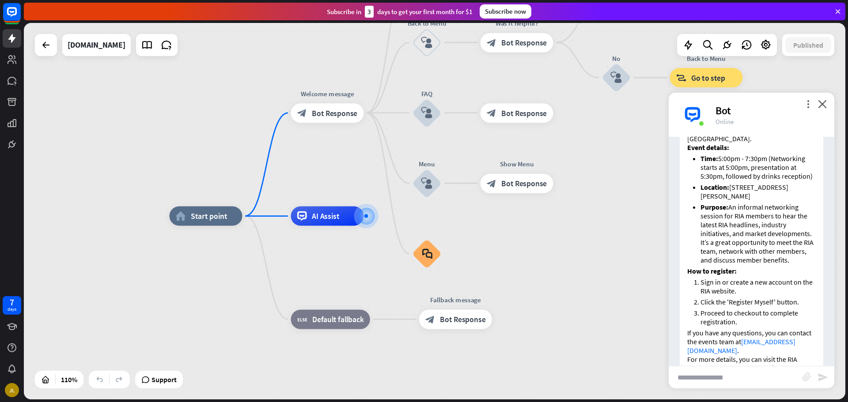
scroll to position [228, 0]
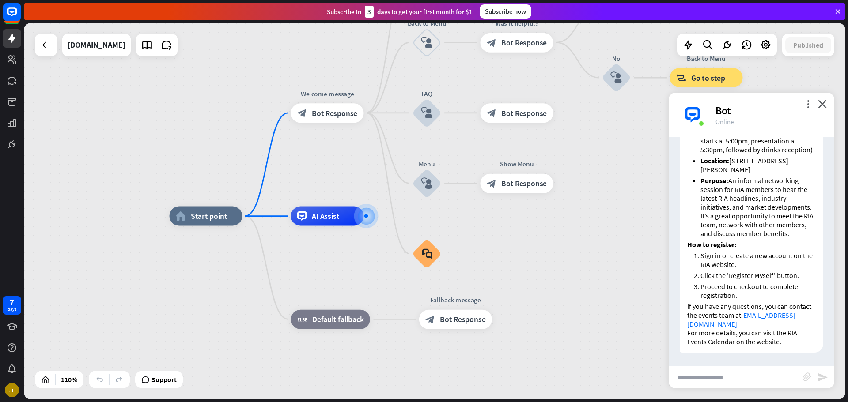
click at [742, 374] on input "text" at bounding box center [736, 378] width 134 height 22
type input "*"
type input "**********"
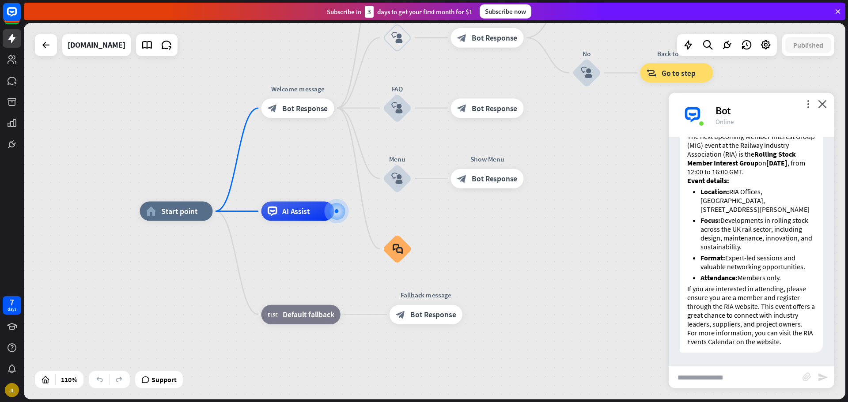
scroll to position [546, 0]
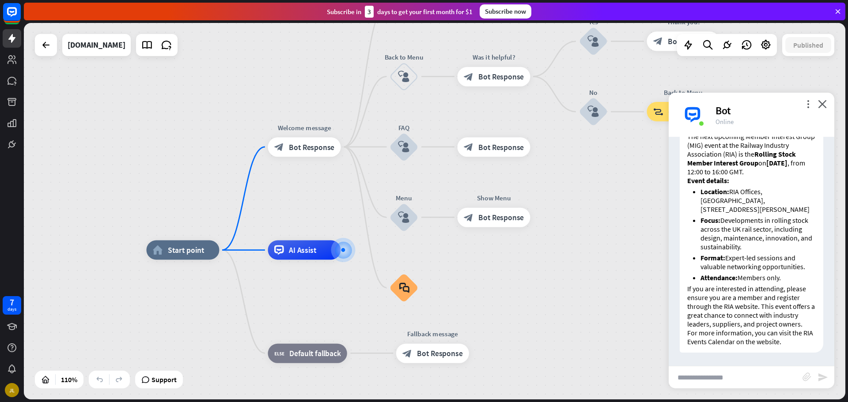
drag, startPoint x: 505, startPoint y: 224, endPoint x: 508, endPoint y: 260, distance: 35.9
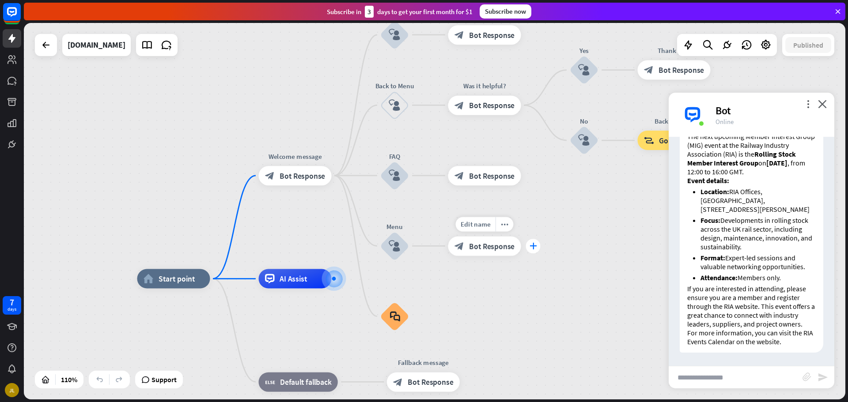
drag, startPoint x: 547, startPoint y: 232, endPoint x: 500, endPoint y: 280, distance: 66.9
click at [505, 256] on div "Edit name more_horiz plus Show Menu block_bot_response Bot Response" at bounding box center [484, 245] width 73 height 19
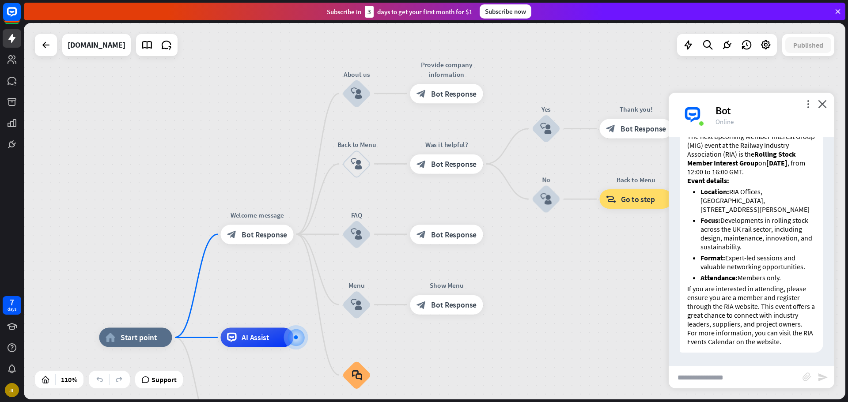
drag, startPoint x: 539, startPoint y: 253, endPoint x: 536, endPoint y: 232, distance: 21.8
click at [535, 262] on div "home_2 Start point Welcome message block_bot_response Bot Response About us blo…" at bounding box center [435, 211] width 822 height 377
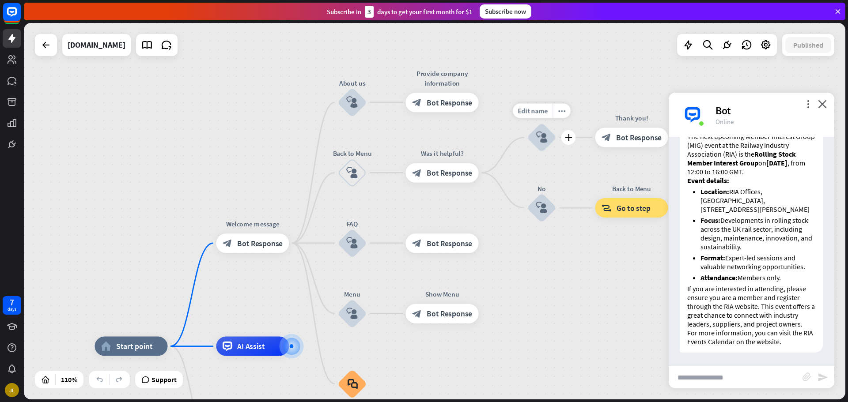
click at [551, 140] on div "block_user_input" at bounding box center [542, 137] width 29 height 29
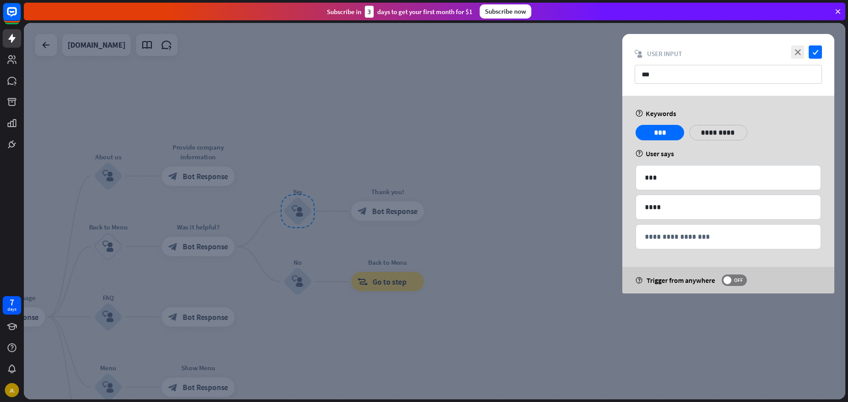
click at [439, 330] on div at bounding box center [435, 211] width 822 height 377
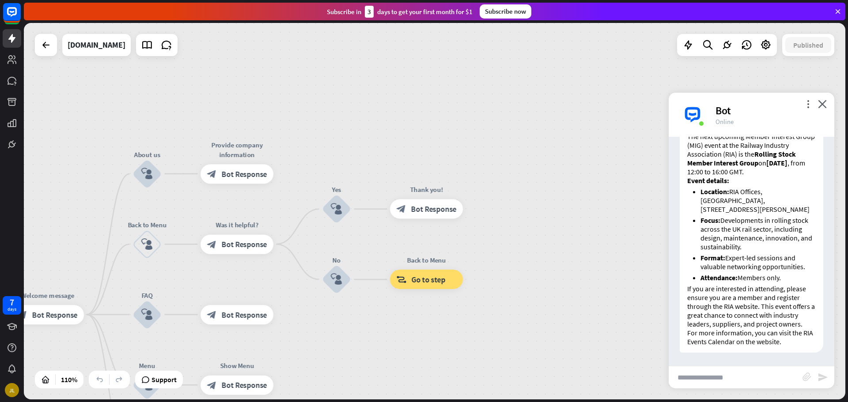
drag, startPoint x: 406, startPoint y: 362, endPoint x: 499, endPoint y: 342, distance: 95.8
click at [499, 342] on div "home_2 Start point Welcome message block_bot_response Bot Response About us blo…" at bounding box center [435, 211] width 822 height 377
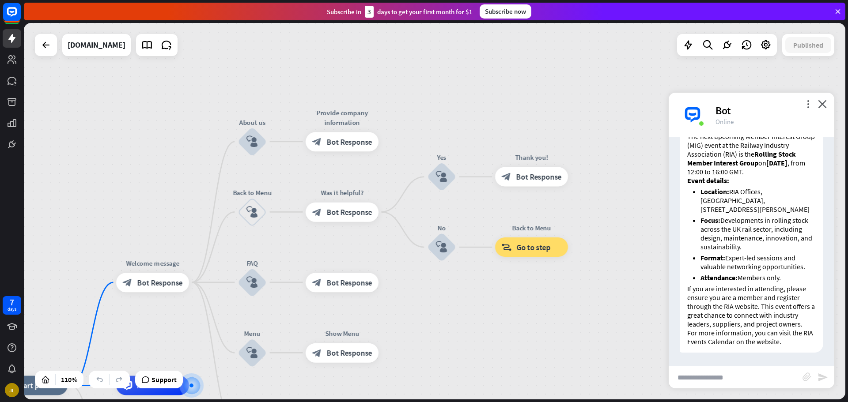
drag, startPoint x: 157, startPoint y: 200, endPoint x: 212, endPoint y: 170, distance: 62.1
click at [212, 170] on div "home_2 Start point Welcome message block_bot_response Bot Response About us blo…" at bounding box center [435, 211] width 822 height 377
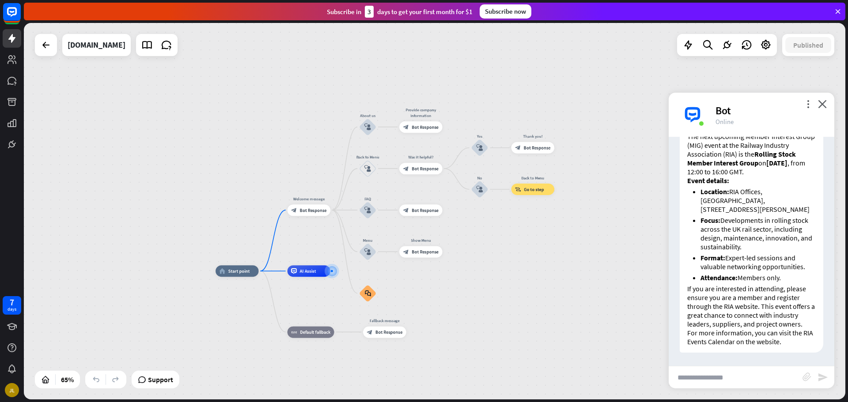
drag, startPoint x: 205, startPoint y: 175, endPoint x: 331, endPoint y: 154, distance: 128.1
click at [331, 154] on div "home_2 Start point Welcome message block_bot_response Bot Response About us blo…" at bounding box center [435, 211] width 822 height 377
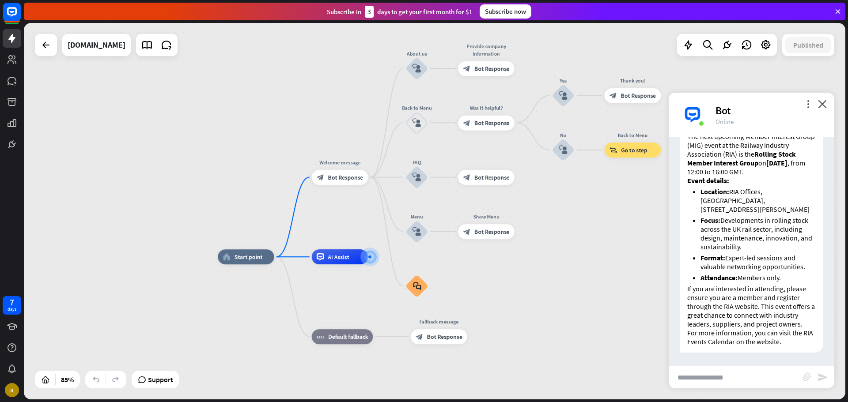
drag, startPoint x: 476, startPoint y: 300, endPoint x: 392, endPoint y: 218, distance: 117.2
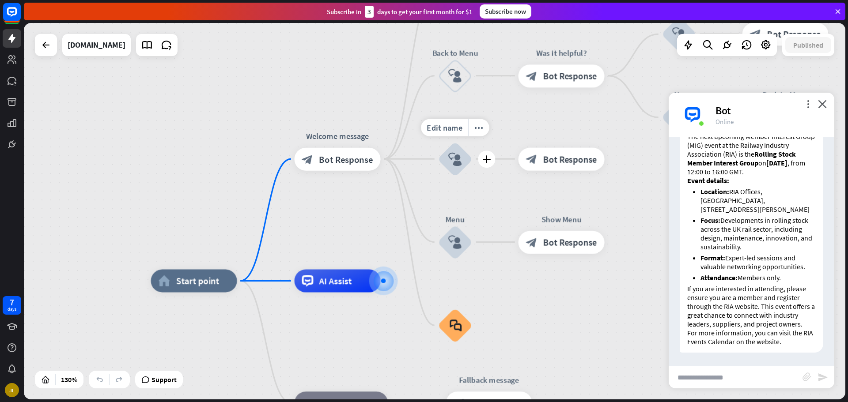
drag, startPoint x: 438, startPoint y: 188, endPoint x: 421, endPoint y: 228, distance: 44.0
click at [438, 176] on div "Edit name more_horiz plus FAQ block_user_input" at bounding box center [455, 159] width 34 height 34
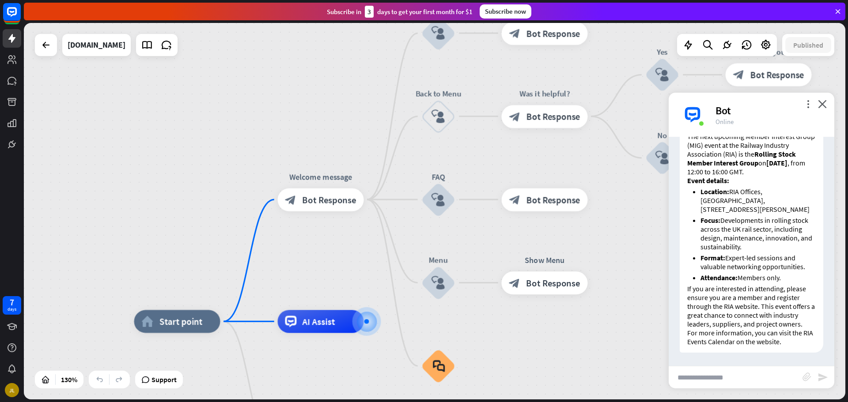
click at [721, 376] on input "text" at bounding box center [736, 378] width 134 height 22
type input "*"
type input "**********"
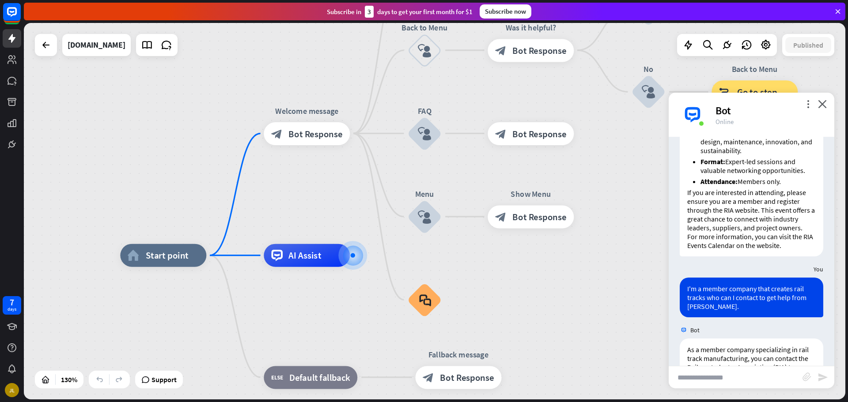
scroll to position [907, 0]
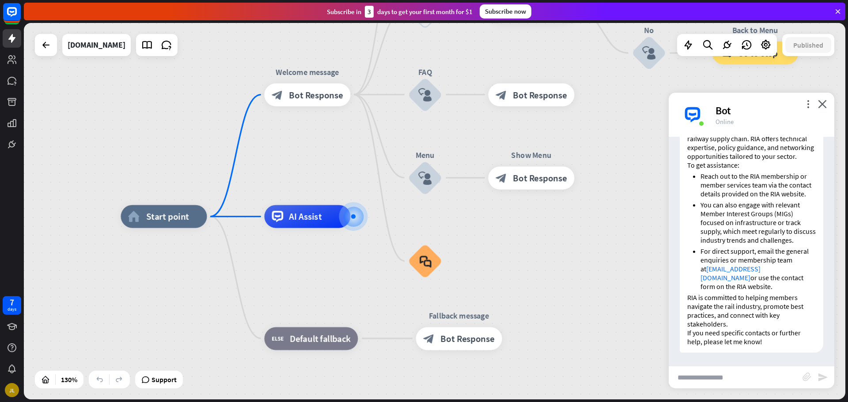
drag, startPoint x: 518, startPoint y: 264, endPoint x: 523, endPoint y: 271, distance: 8.3
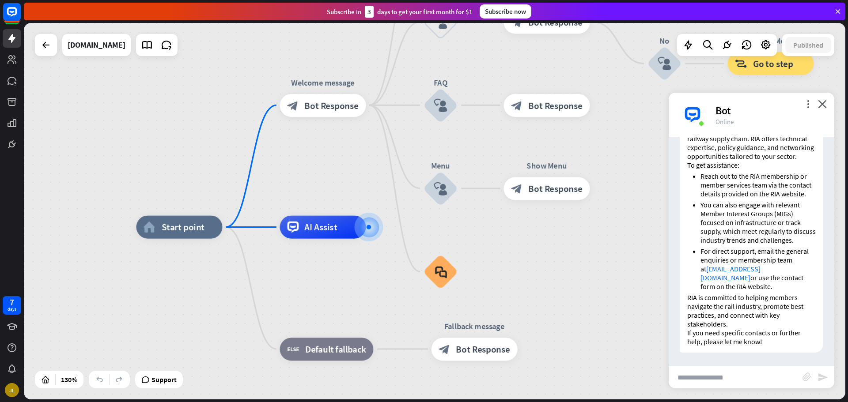
click at [775, 376] on input "text" at bounding box center [736, 378] width 134 height 22
click at [759, 382] on input "text" at bounding box center [736, 378] width 134 height 22
type input "**********"
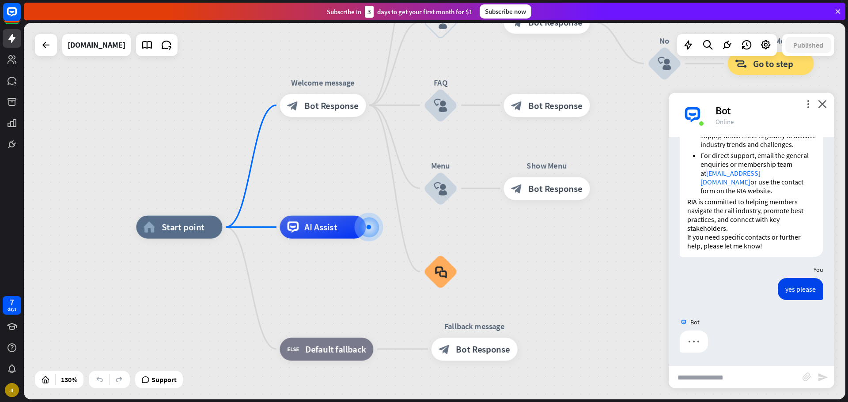
scroll to position [958, 0]
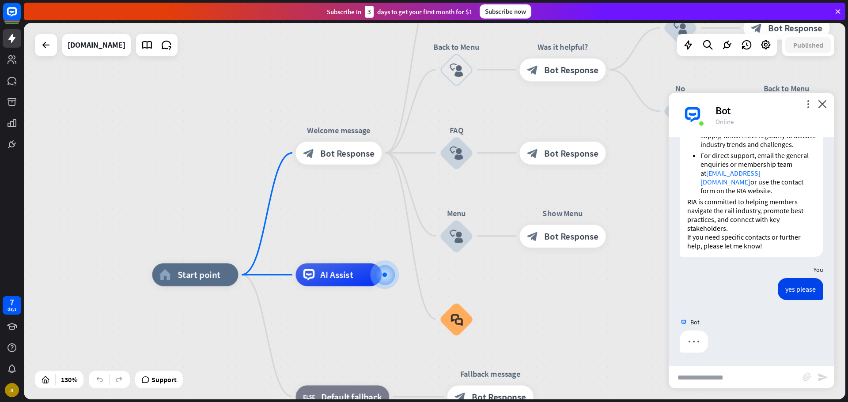
drag, startPoint x: 610, startPoint y: 61, endPoint x: 623, endPoint y: 119, distance: 59.5
click at [627, 119] on div "home_2 Start point Welcome message block_bot_response Bot Response About us blo…" at bounding box center [435, 211] width 822 height 377
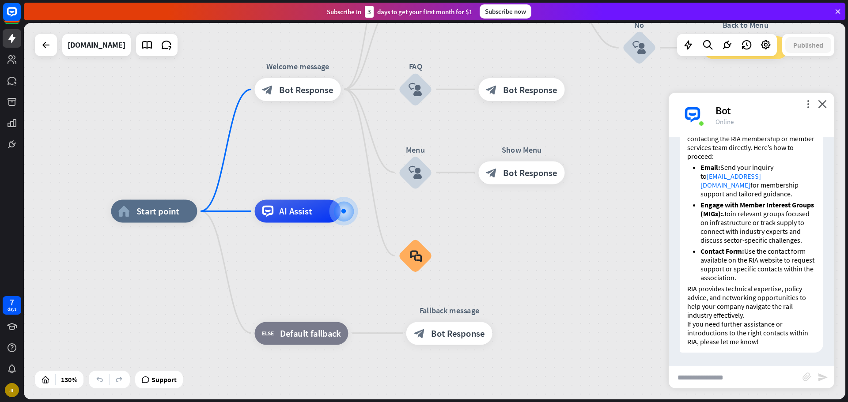
scroll to position [1232, 0]
click at [765, 379] on input "text" at bounding box center [736, 378] width 134 height 22
type input "**********"
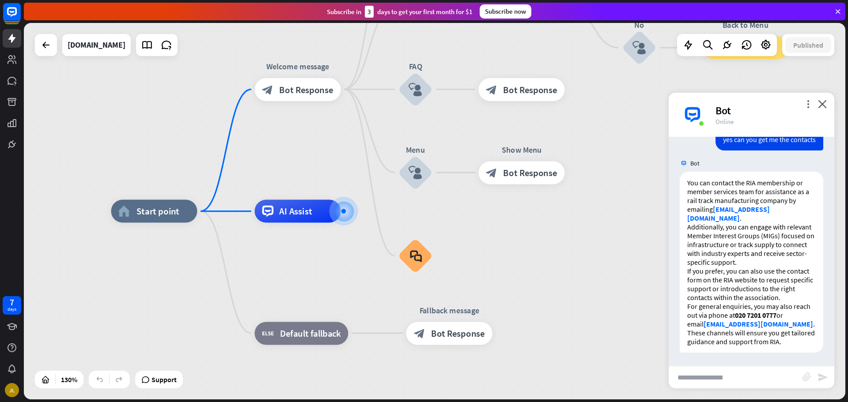
scroll to position [1469, 0]
drag, startPoint x: 720, startPoint y: 250, endPoint x: 732, endPoint y: 250, distance: 11.5
click at [732, 250] on p "Additionally, you can engage with relevant Member Interest Groups (MIGs) focuse…" at bounding box center [751, 245] width 129 height 44
drag, startPoint x: 733, startPoint y: 285, endPoint x: 738, endPoint y: 288, distance: 6.5
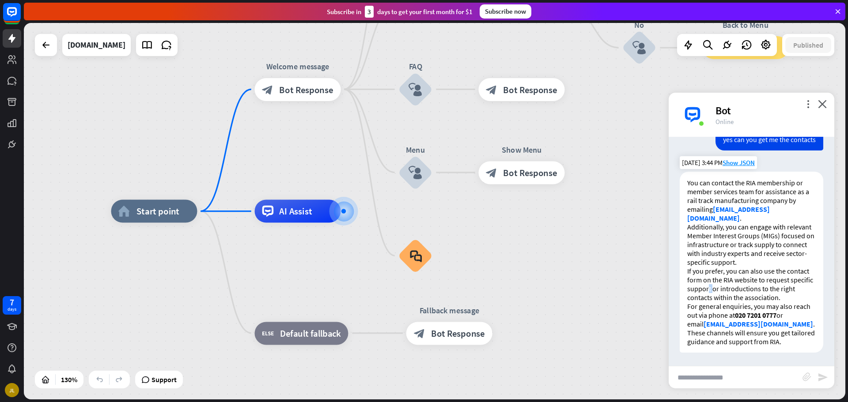
click at [738, 288] on p "If you prefer, you can also use the contact form on the RIA website to request …" at bounding box center [751, 284] width 129 height 35
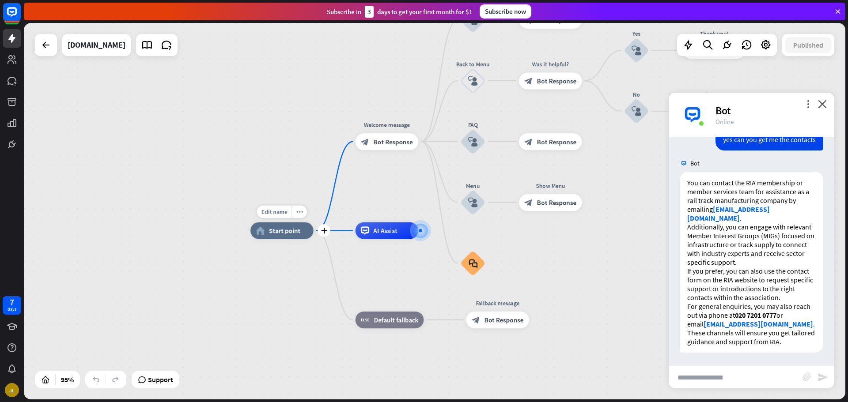
click at [284, 227] on span "Start point" at bounding box center [284, 231] width 31 height 8
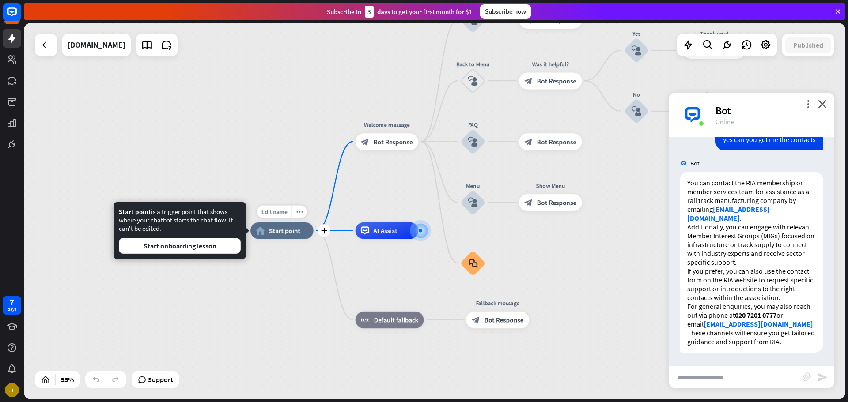
click at [285, 232] on span "Start point" at bounding box center [284, 231] width 31 height 8
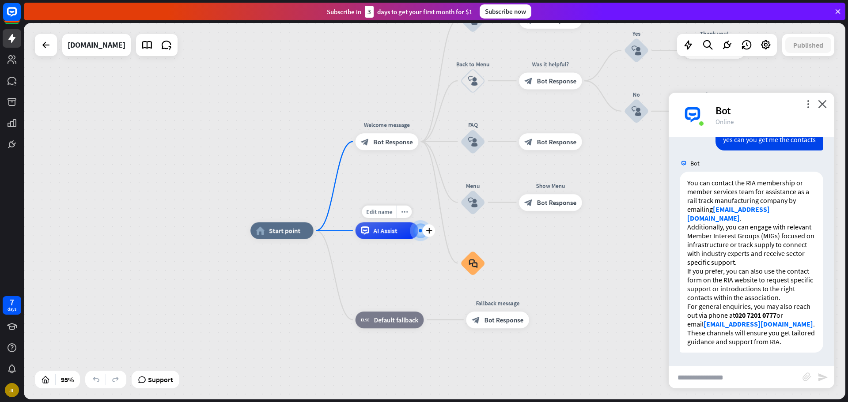
click at [384, 232] on span "AI Assist" at bounding box center [385, 231] width 24 height 8
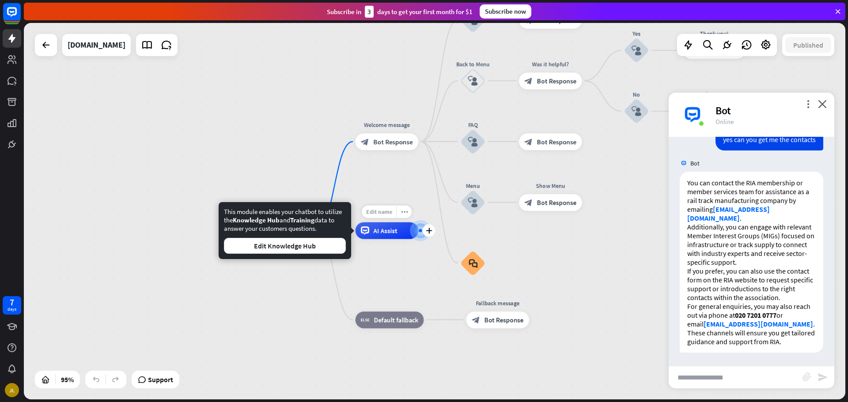
click at [383, 212] on span "Edit name" at bounding box center [379, 212] width 26 height 8
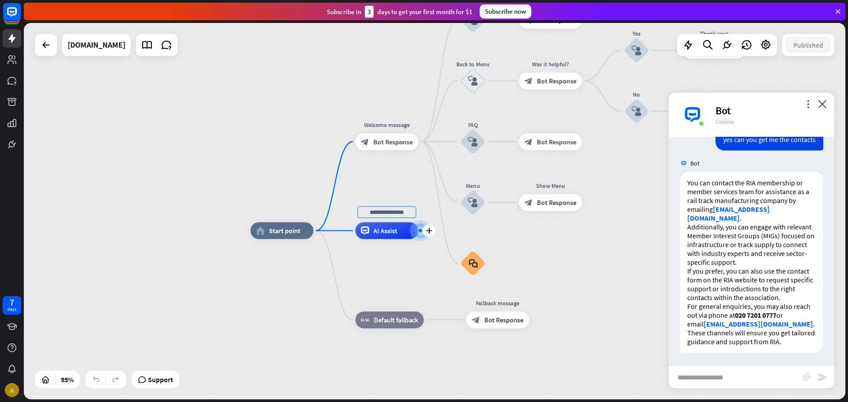
click at [379, 232] on span "AI Assist" at bounding box center [385, 231] width 24 height 8
click at [400, 211] on div "more_horiz" at bounding box center [403, 212] width 15 height 13
click at [396, 232] on span "AI Assist" at bounding box center [385, 231] width 24 height 8
drag, startPoint x: 385, startPoint y: 270, endPoint x: 391, endPoint y: 270, distance: 5.7
click at [391, 270] on div "home_2 Start point Welcome message block_bot_response Bot Response About us blo…" at bounding box center [641, 410] width 781 height 358
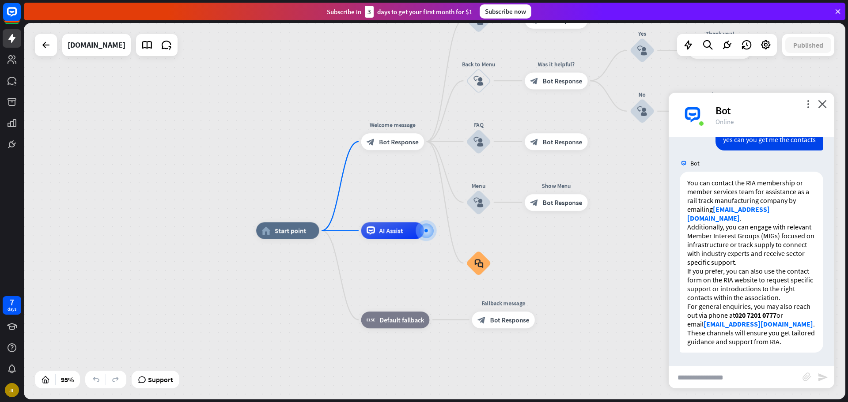
click at [751, 374] on input "text" at bounding box center [736, 378] width 134 height 22
type input "**********"
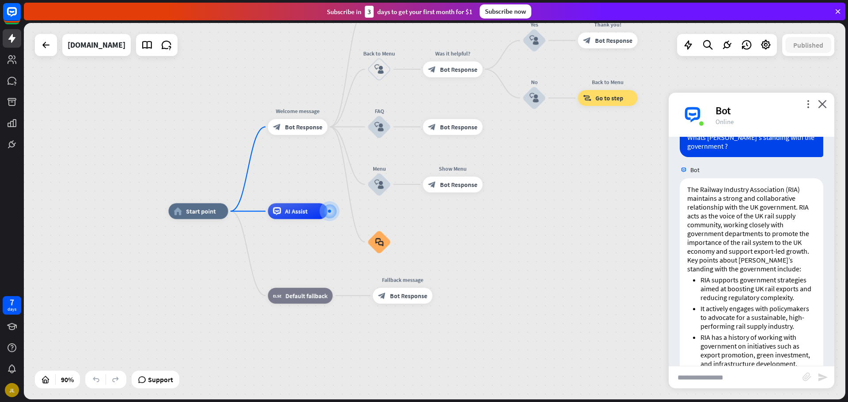
scroll to position [1657, 0]
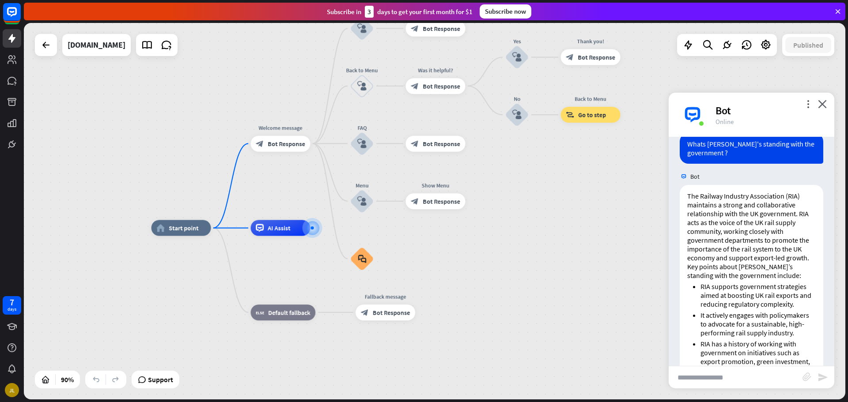
drag, startPoint x: 625, startPoint y: 273, endPoint x: 597, endPoint y: 317, distance: 51.8
click at [597, 317] on div "home_2 Start point Welcome message block_bot_response Bot Response About us blo…" at bounding box center [522, 397] width 740 height 339
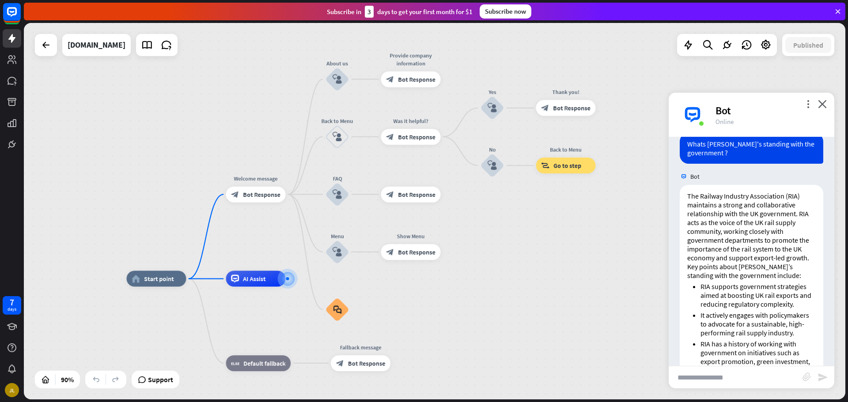
drag, startPoint x: 597, startPoint y: 311, endPoint x: 590, endPoint y: 324, distance: 15.4
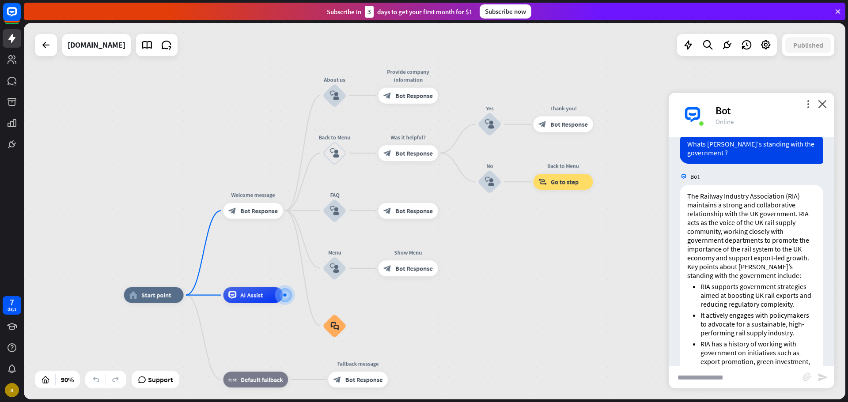
click at [563, 260] on div "home_2 Start point Welcome message block_bot_response Bot Response About us blo…" at bounding box center [435, 211] width 822 height 377
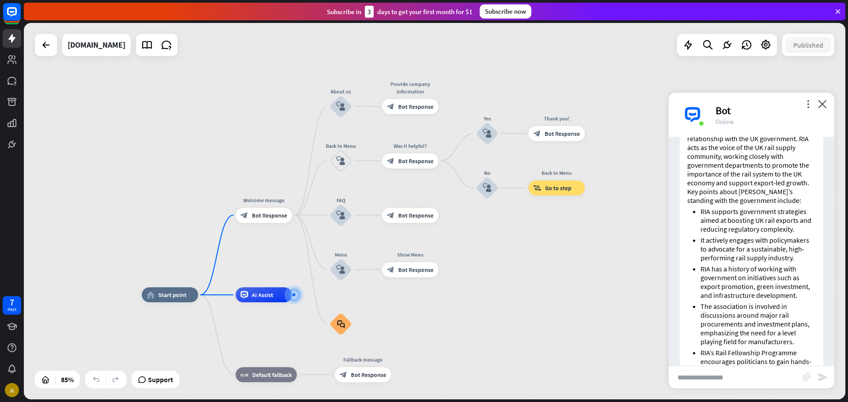
scroll to position [1745, 0]
